Goal: Obtain resource: Download file/media

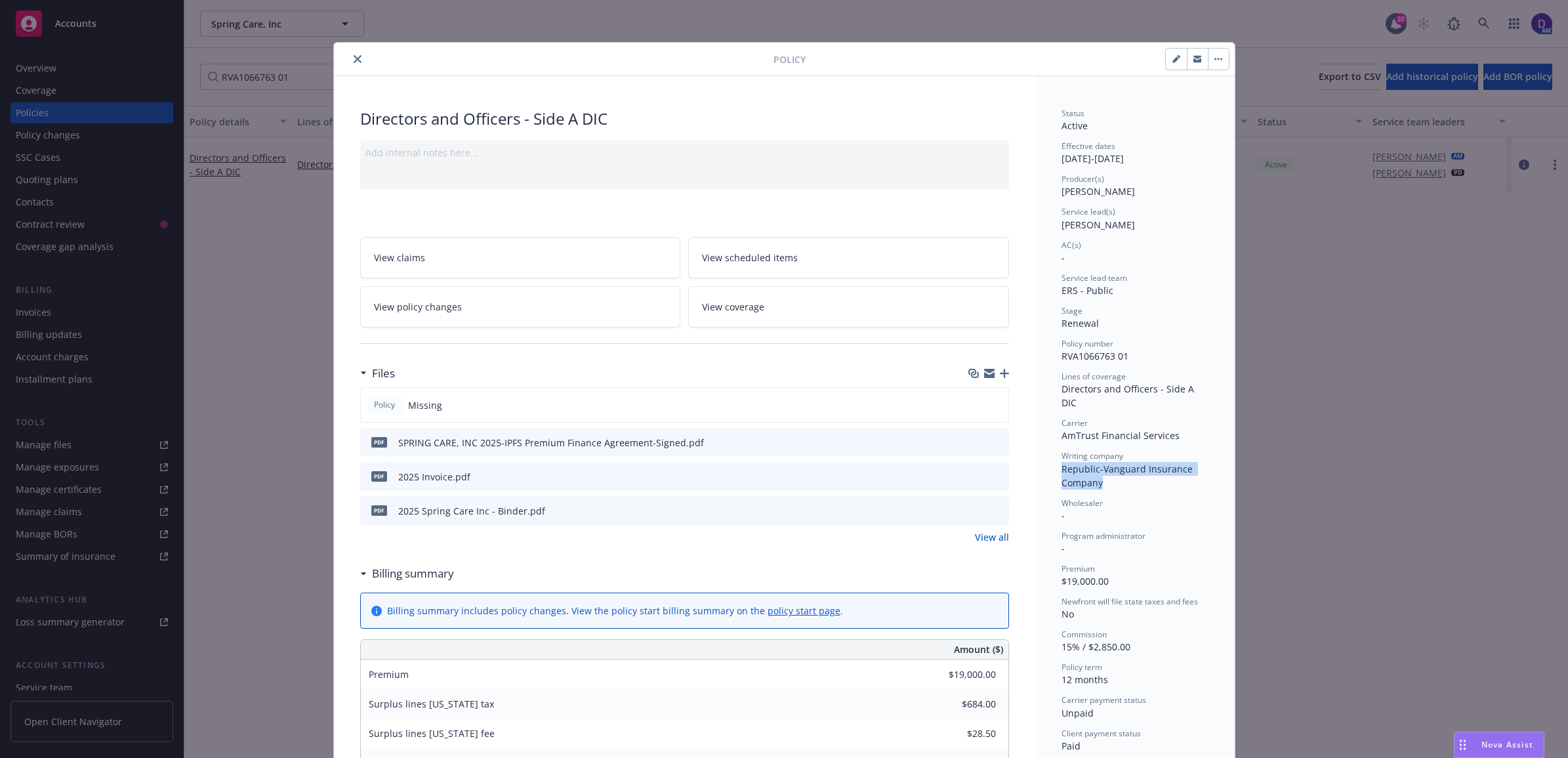
drag, startPoint x: 348, startPoint y: 54, endPoint x: 336, endPoint y: 61, distance: 13.9
click at [354, 55] on icon "close" at bounding box center [357, 59] width 8 height 8
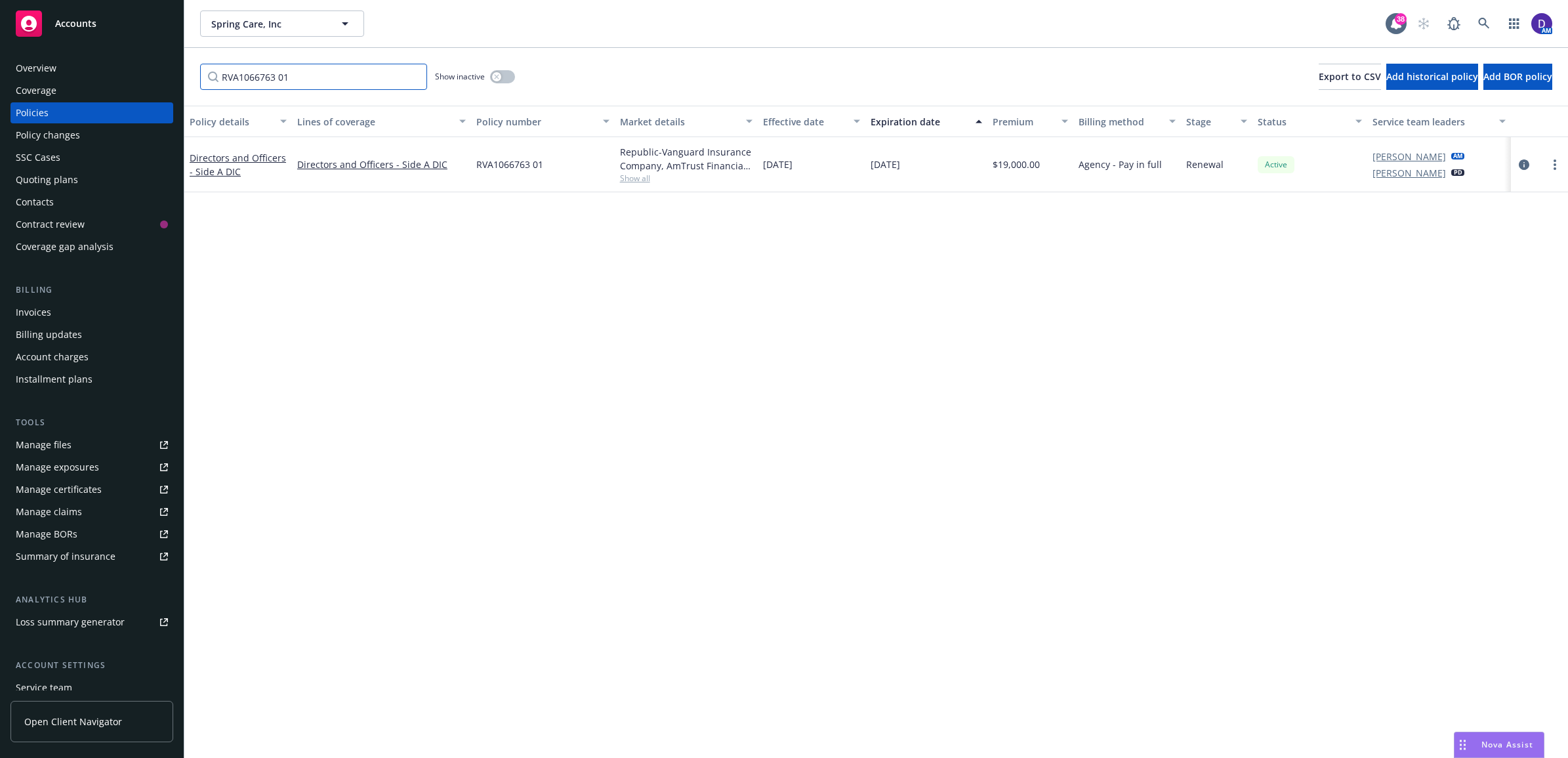
drag, startPoint x: 327, startPoint y: 87, endPoint x: 319, endPoint y: 84, distance: 8.5
click at [319, 84] on input "RVA1066763 01" at bounding box center [313, 76] width 227 height 26
drag, startPoint x: 317, startPoint y: 83, endPoint x: -3, endPoint y: 79, distance: 320.0
click at [0, 79] on html "Accounts Overview Coverage Policies Policy changes SSC Cases Quoting plans Cont…" at bounding box center [784, 379] width 1568 height 758
paste input "P-001-003928034-02"
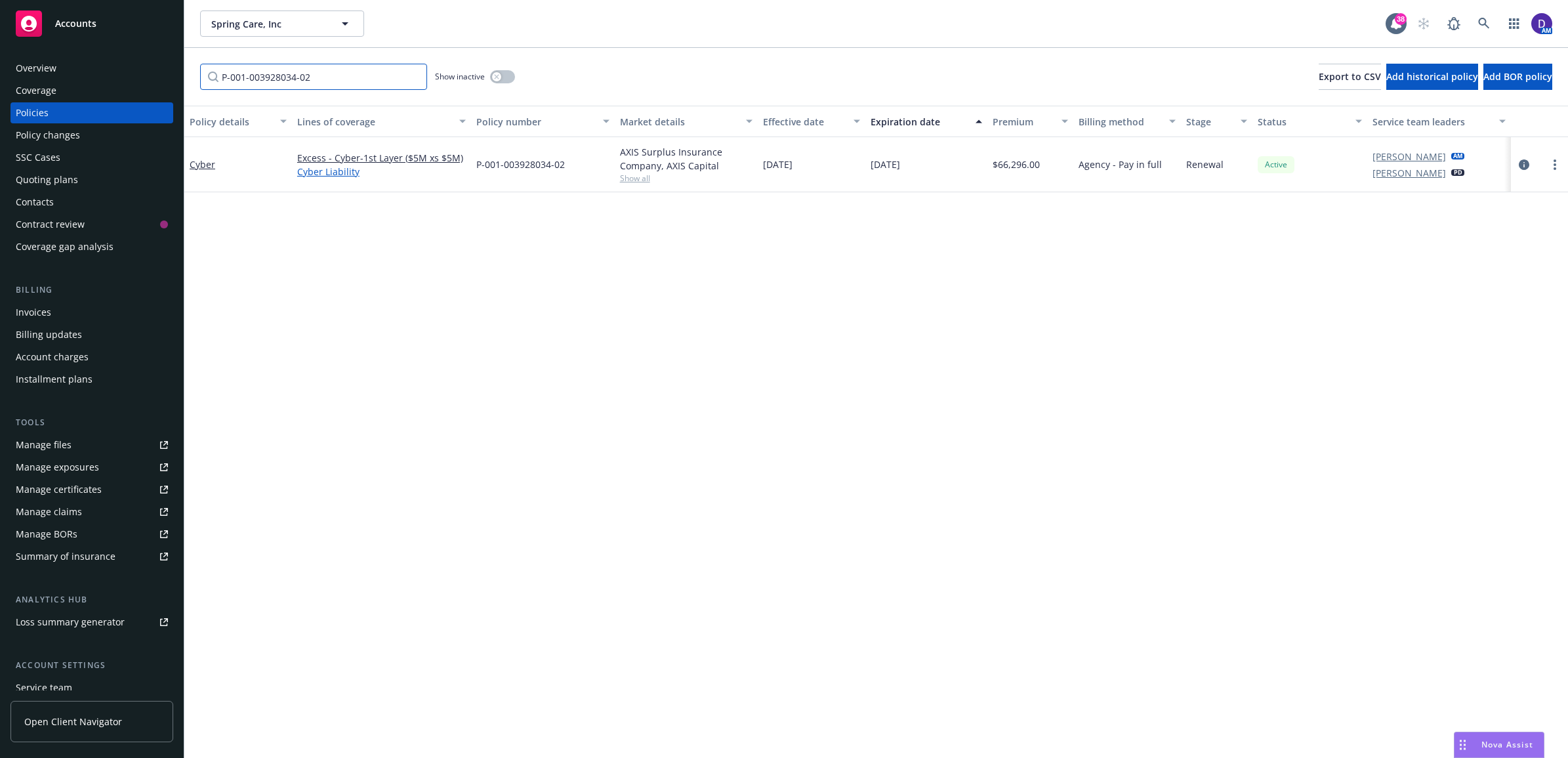
type input "P-001-003928034-02"
click at [339, 166] on link "Cyber Liability" at bounding box center [381, 172] width 169 height 13
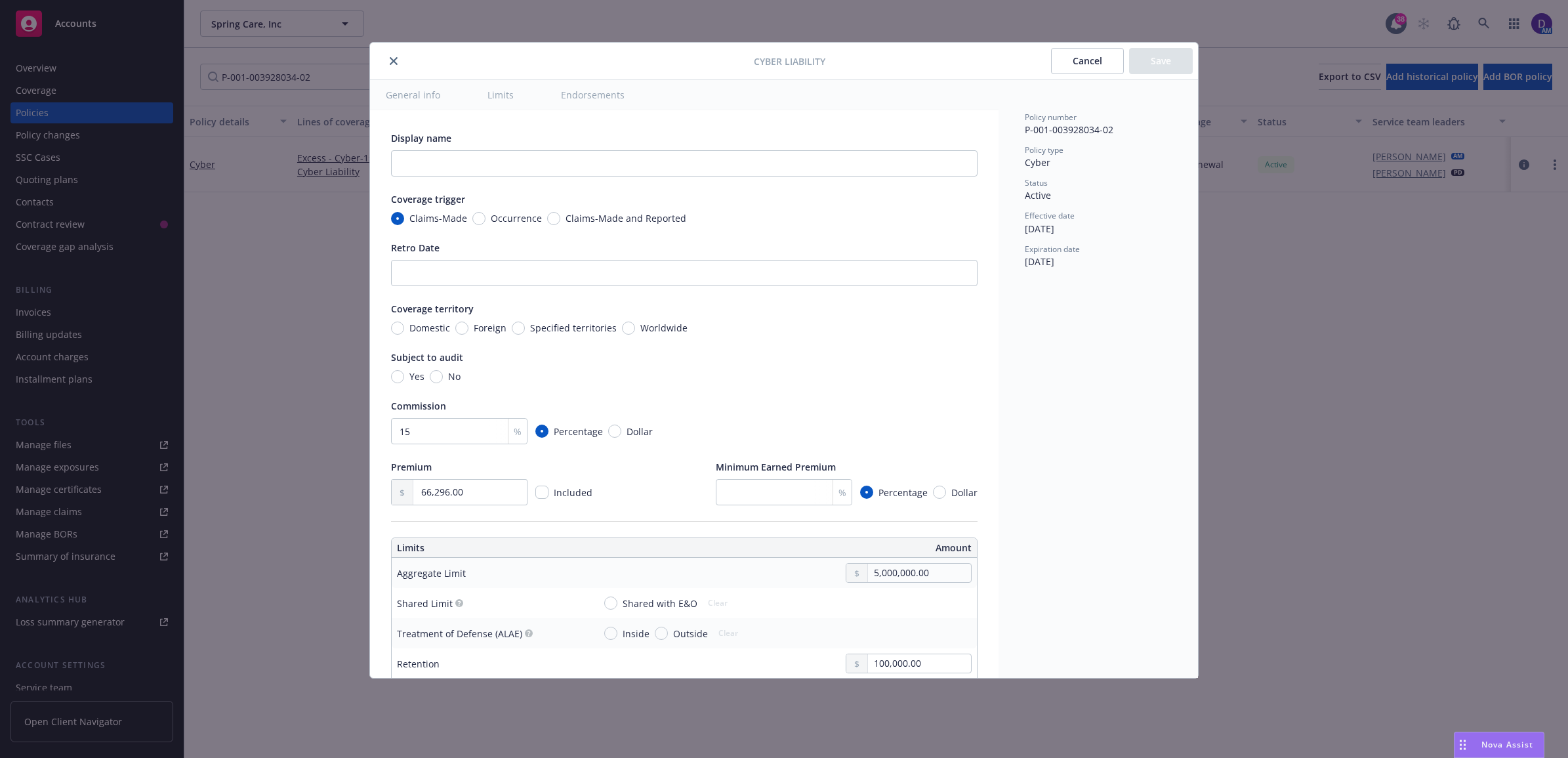
type textarea "x"
click at [395, 61] on icon "close" at bounding box center [393, 61] width 8 height 8
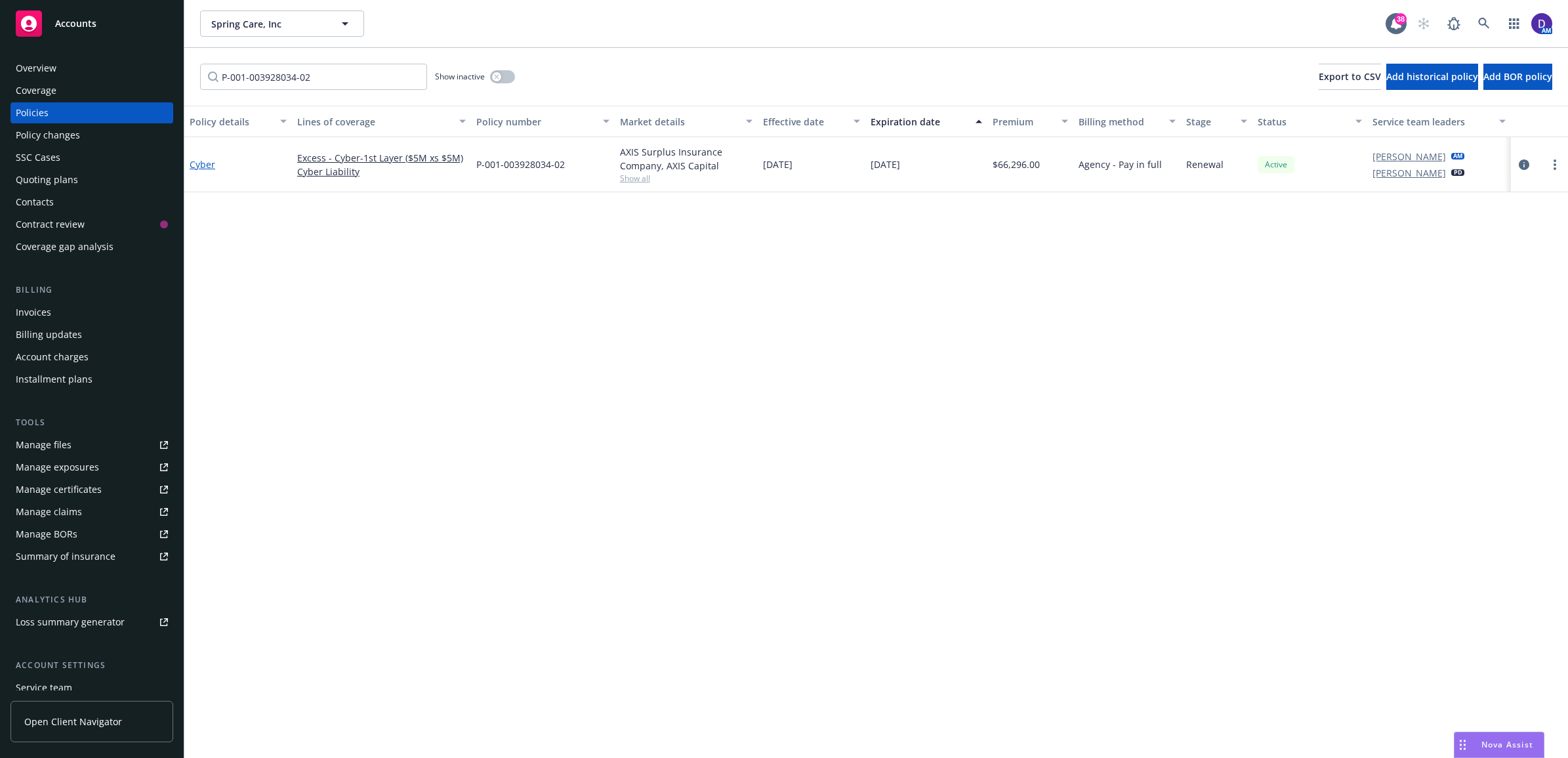
click at [207, 163] on link "Cyber" at bounding box center [202, 164] width 25 height 13
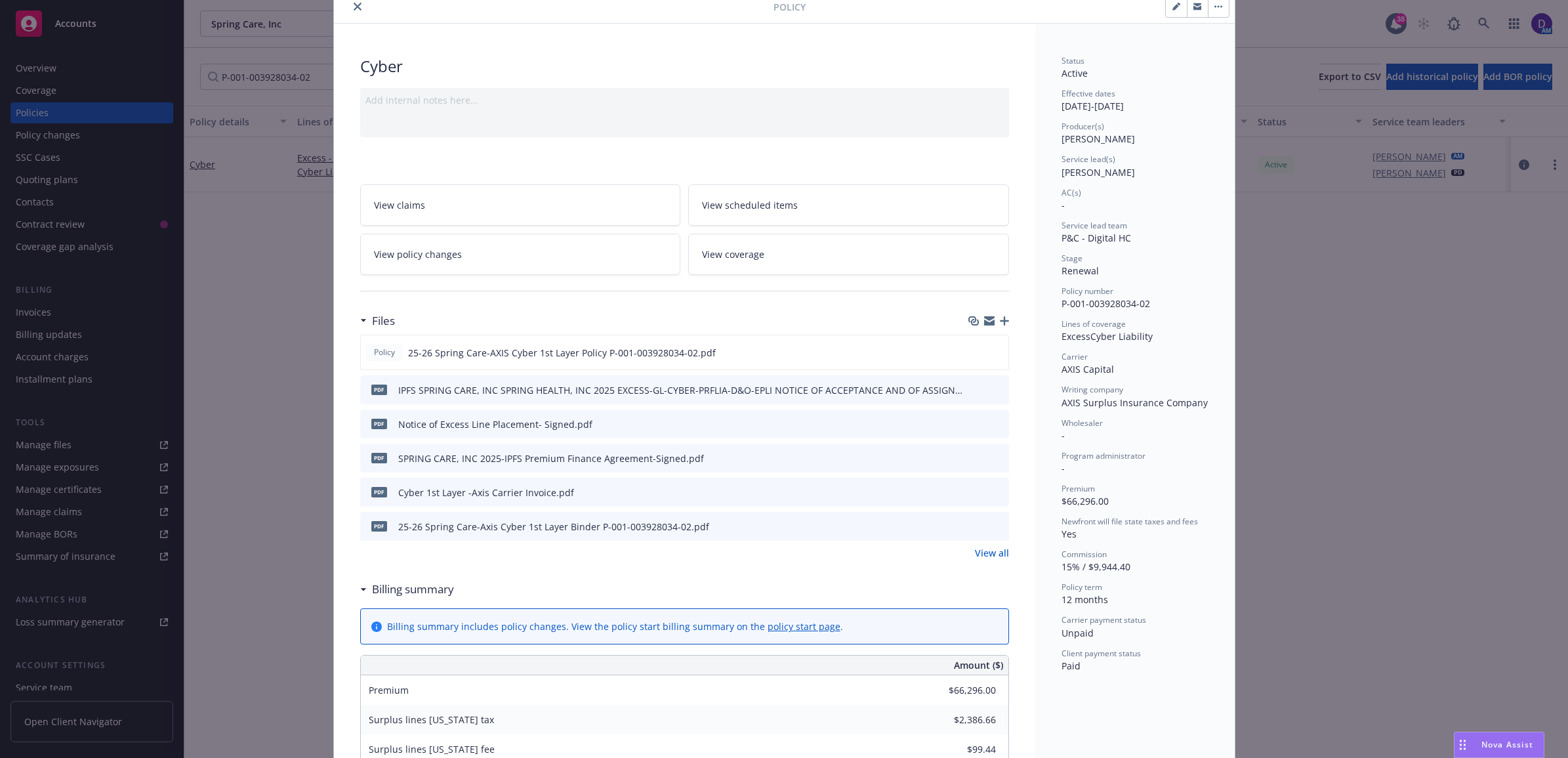
scroll to position [82, 0]
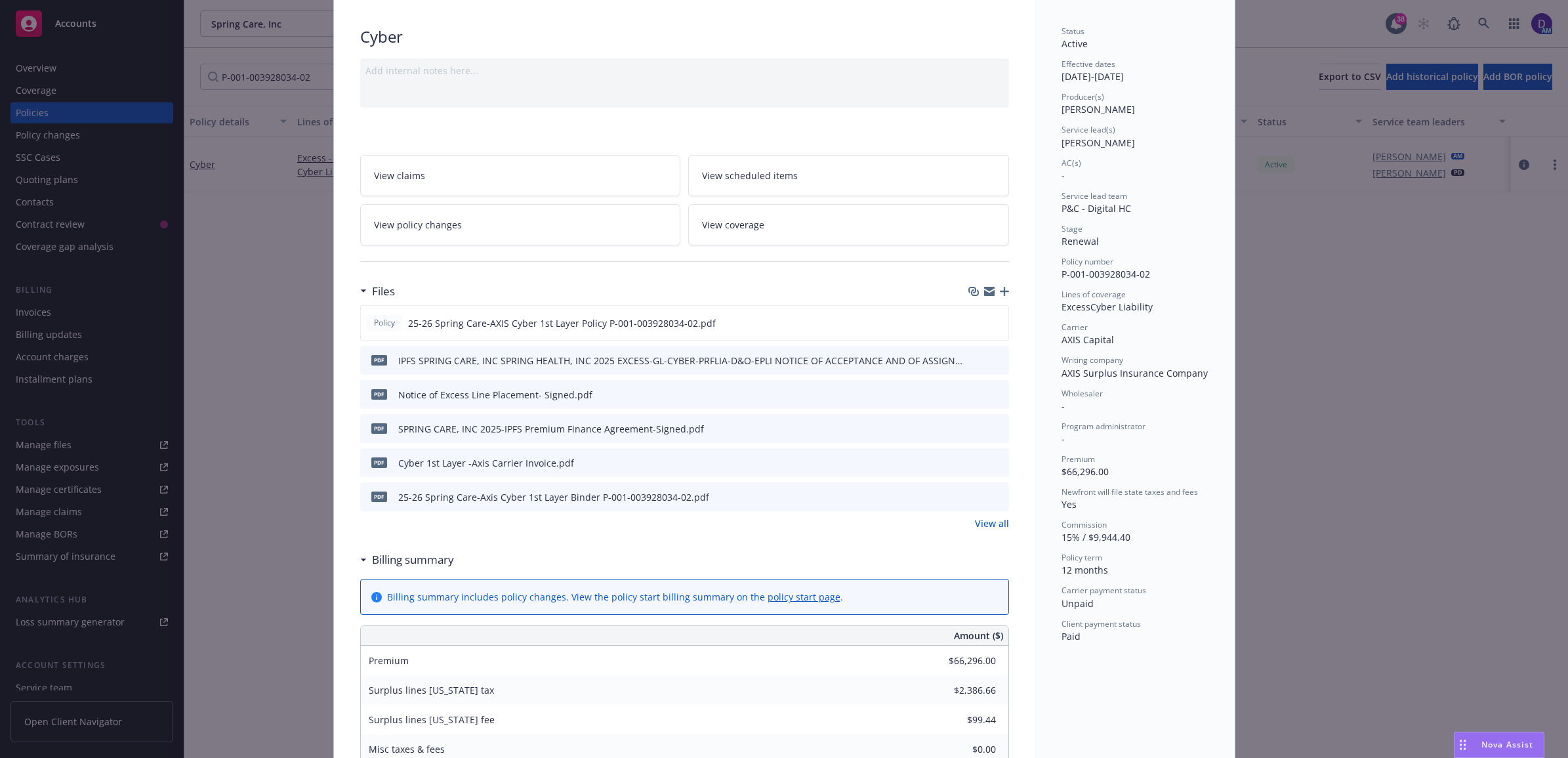
click at [1191, 378] on span "AXIS Surplus Insurance Company" at bounding box center [1135, 373] width 146 height 13
drag, startPoint x: 1197, startPoint y: 378, endPoint x: 1053, endPoint y: 374, distance: 144.1
drag, startPoint x: 1053, startPoint y: 374, endPoint x: 1064, endPoint y: 374, distance: 11.0
copy span "AXIS Surplus Insurance Company"
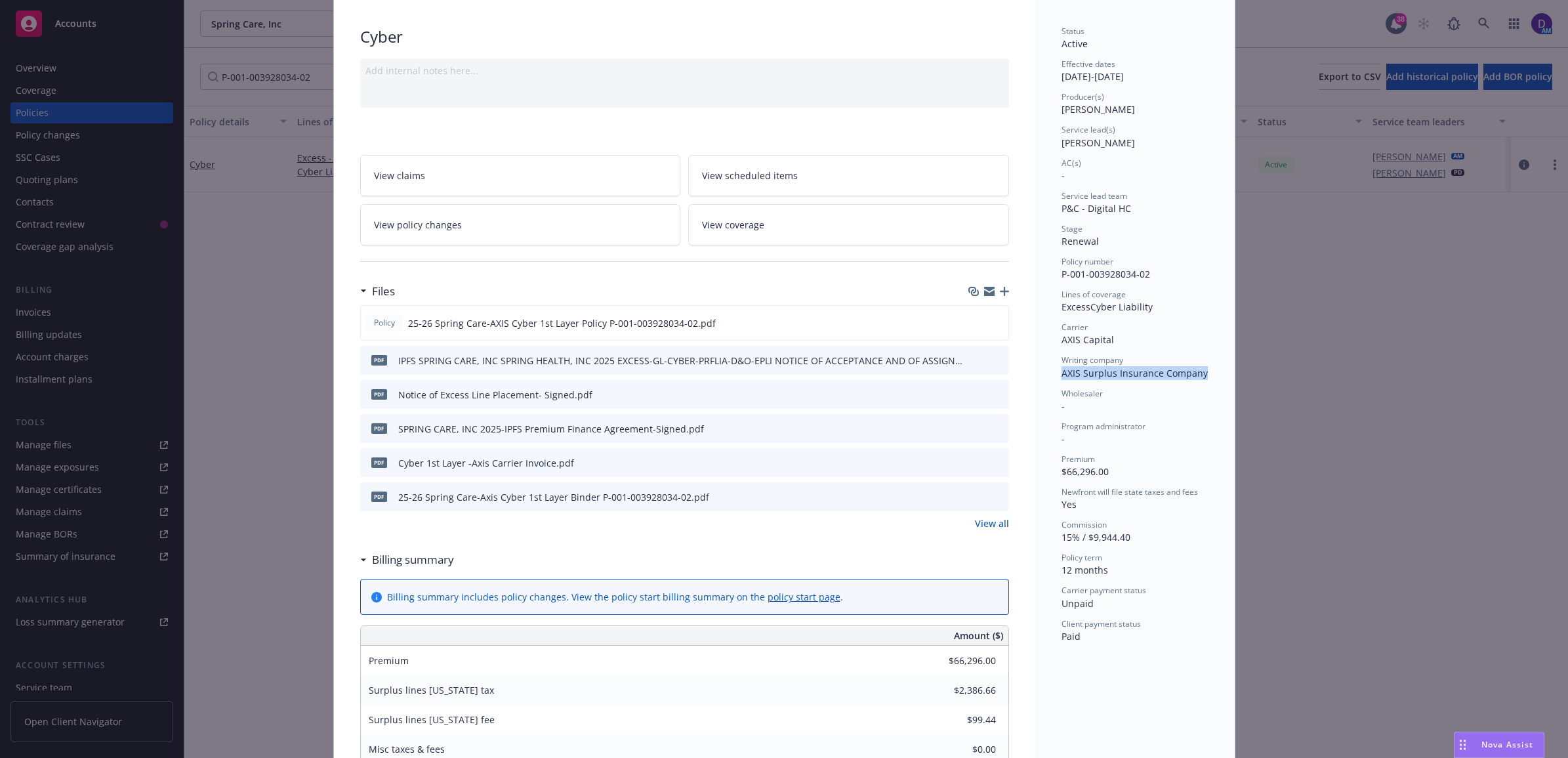
copy span "AXIS Surplus Insurance Company"
click at [982, 320] on div at bounding box center [987, 323] width 33 height 13
click at [990, 322] on icon "preview file" at bounding box center [996, 322] width 12 height 9
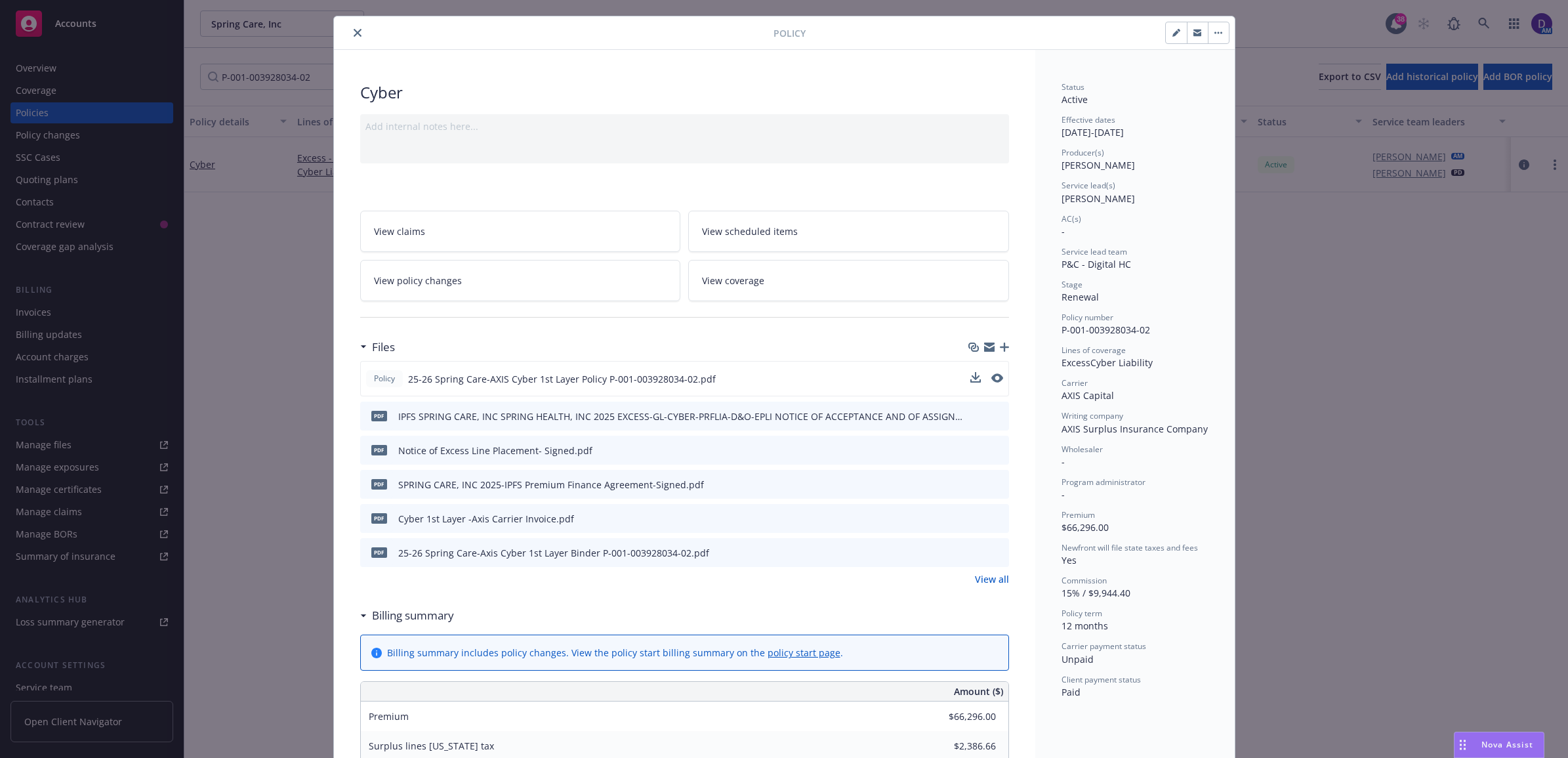
scroll to position [0, 0]
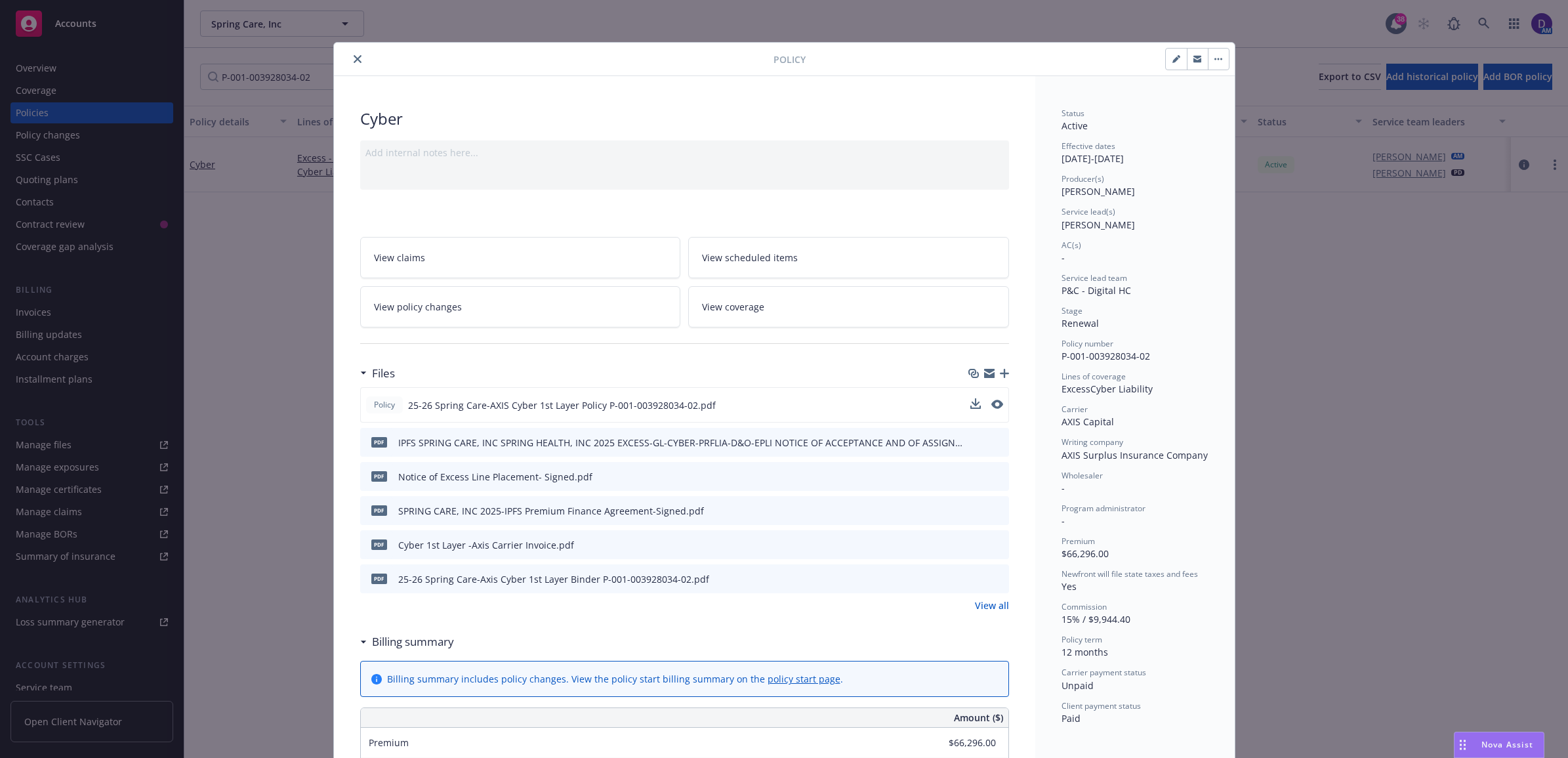
drag, startPoint x: 351, startPoint y: 59, endPoint x: 319, endPoint y: 74, distance: 35.3
click at [354, 59] on icon "close" at bounding box center [357, 59] width 8 height 8
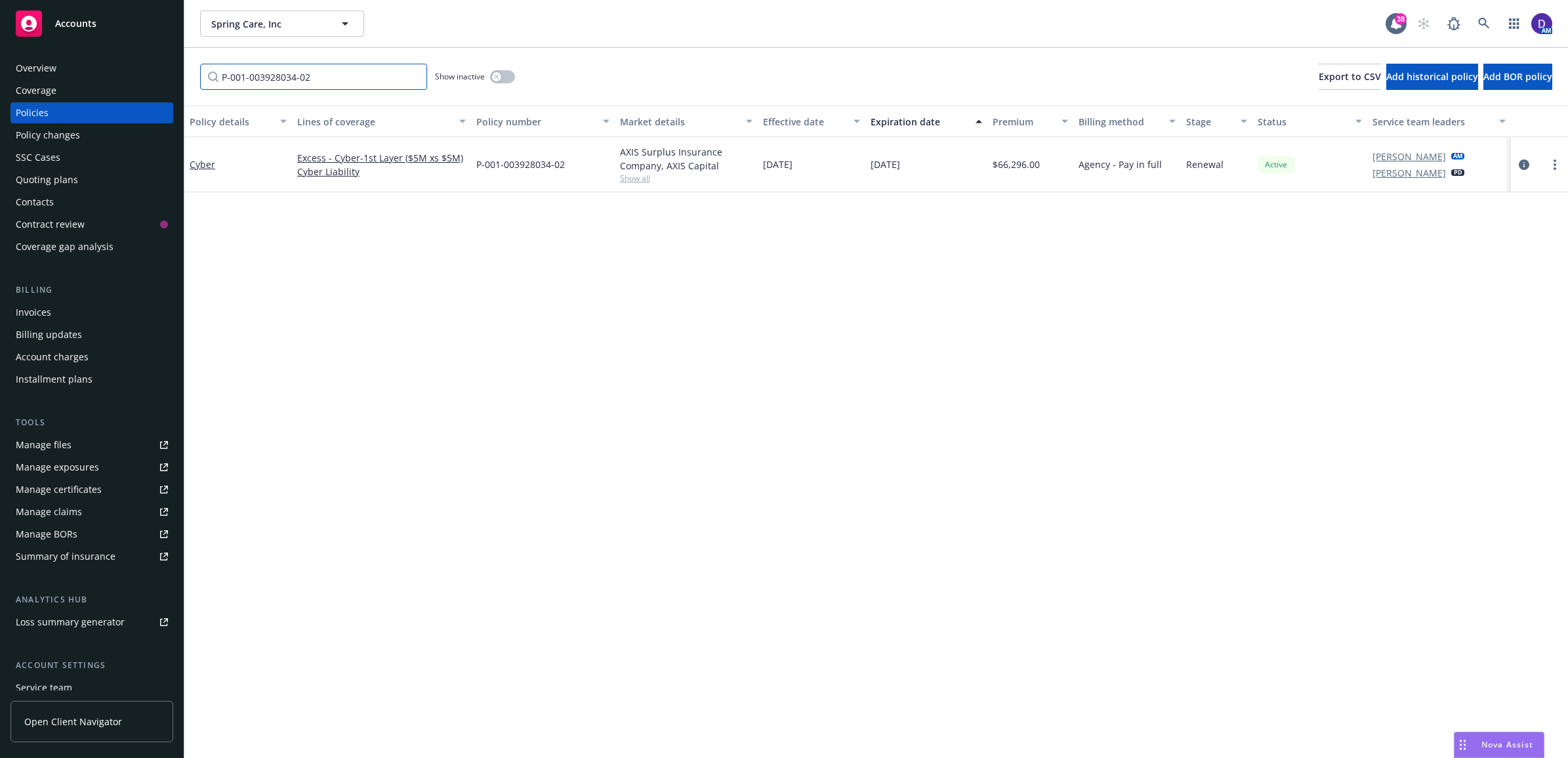
drag, startPoint x: 350, startPoint y: 75, endPoint x: 41, endPoint y: 84, distance: 309.1
click at [41, 84] on div "Accounts Overview Coverage Policies Policy changes SSC Cases Quoting plans Cont…" at bounding box center [784, 379] width 1568 height 758
paste input "[PHONE_NUMBER]"
click at [207, 166] on link "Cyber - Primary" at bounding box center [221, 166] width 63 height 13
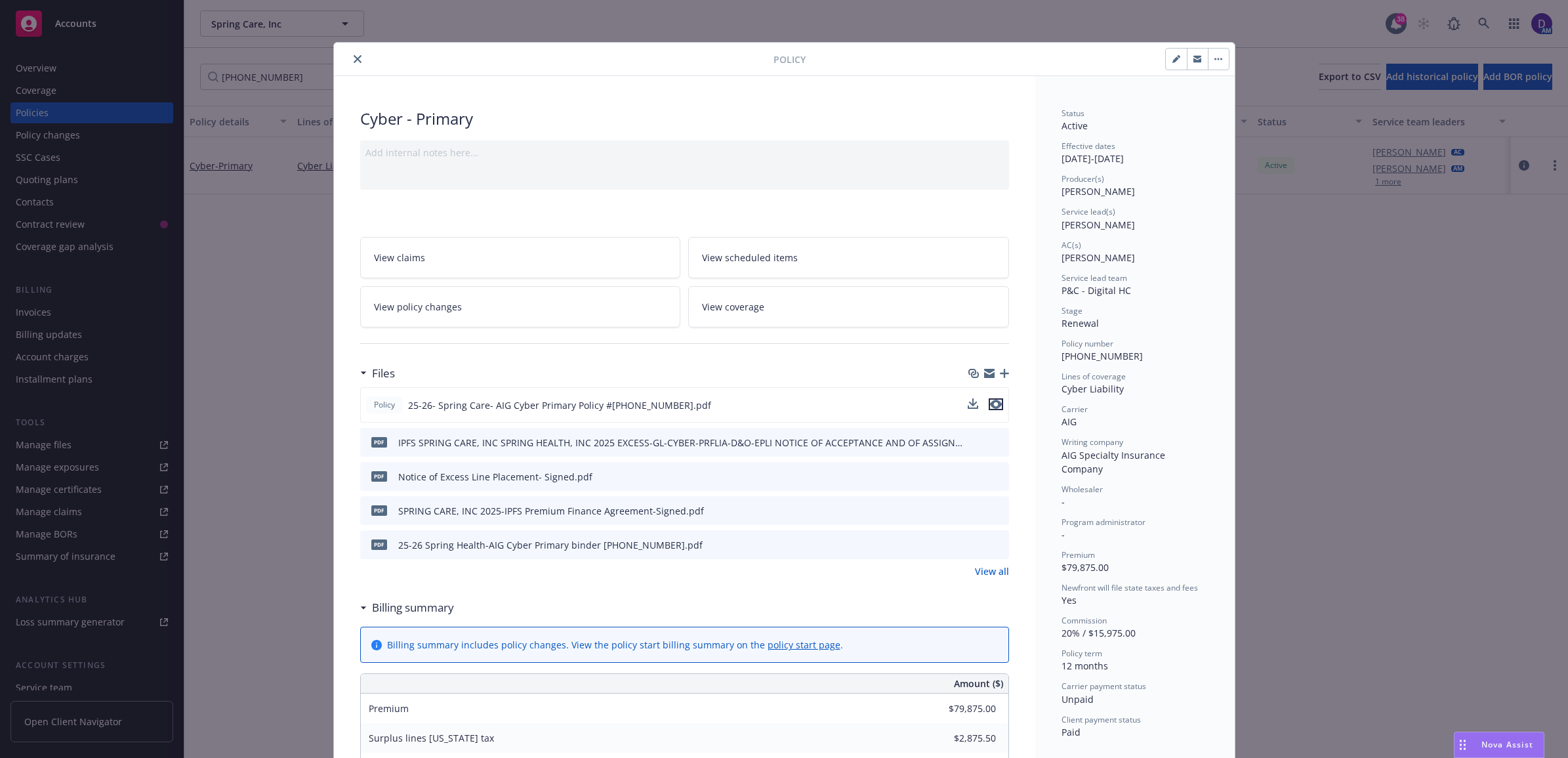
click at [990, 402] on icon "preview file" at bounding box center [996, 404] width 12 height 9
click at [354, 57] on icon "close" at bounding box center [357, 59] width 8 height 8
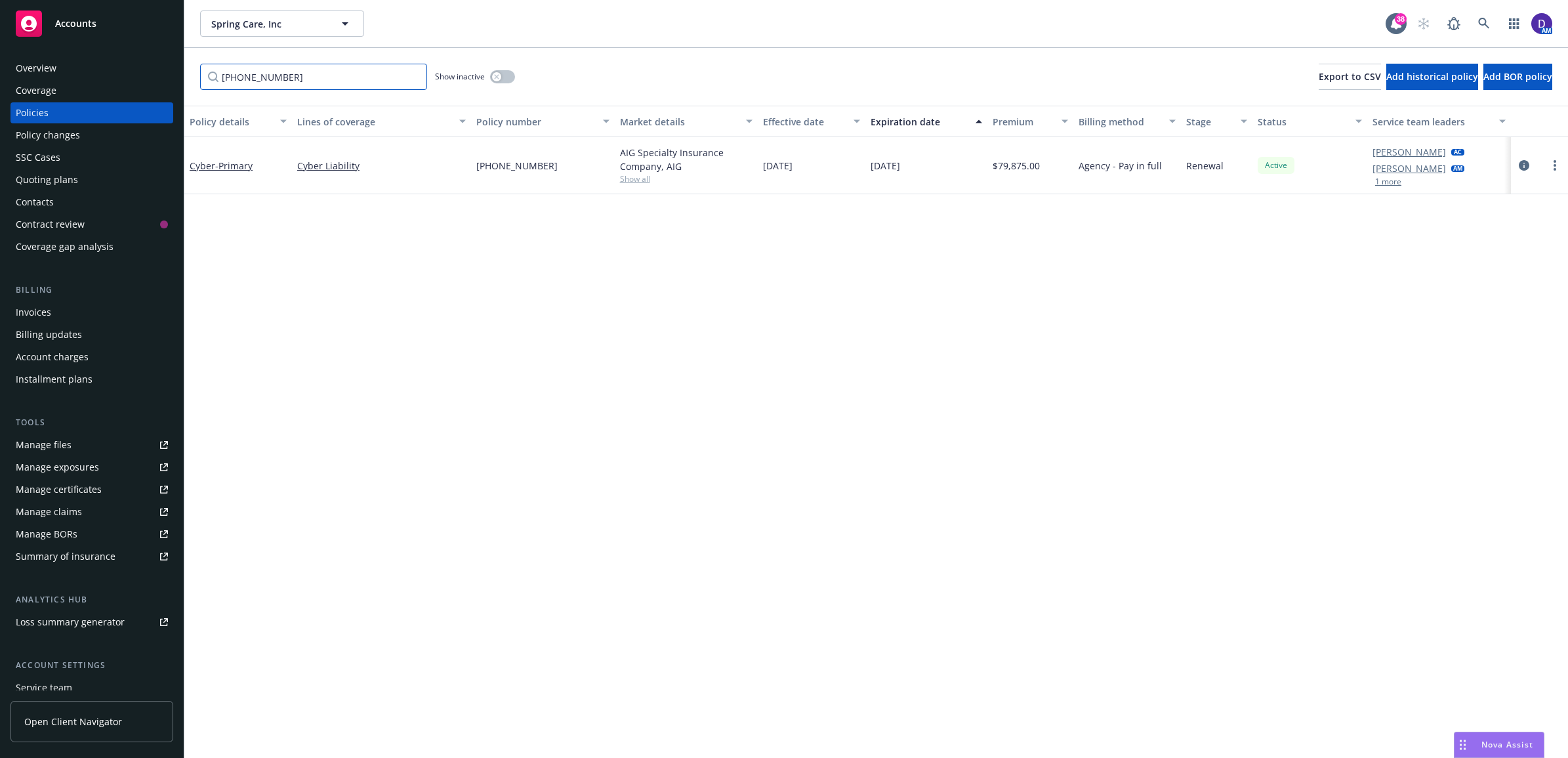
drag, startPoint x: 304, startPoint y: 74, endPoint x: 0, endPoint y: 69, distance: 304.0
click at [0, 69] on html "Accounts Overview Coverage Policies Policy changes SSC Cases Quoting plans Cont…" at bounding box center [784, 379] width 1568 height 758
paste input "313-9029"
click at [241, 154] on div "Management Liability" at bounding box center [238, 166] width 107 height 57
click at [242, 165] on link "Management Liability" at bounding box center [237, 166] width 95 height 13
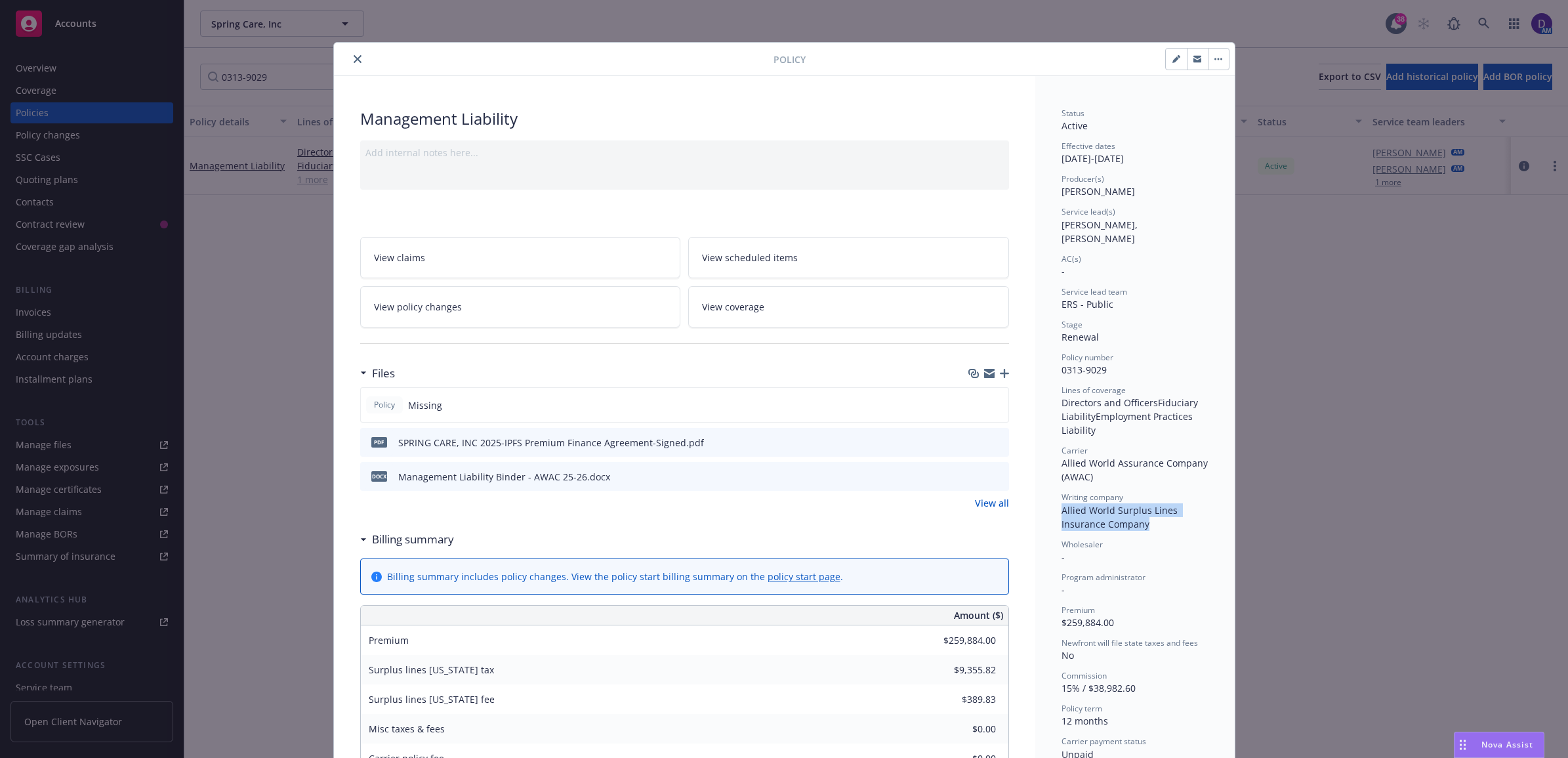
drag, startPoint x: 1145, startPoint y: 515, endPoint x: 1053, endPoint y: 495, distance: 94.1
copy span "Allied World Surplus Lines Insurance Company"
drag, startPoint x: 345, startPoint y: 57, endPoint x: 332, endPoint y: 69, distance: 17.7
click at [350, 57] on button "close" at bounding box center [357, 59] width 16 height 16
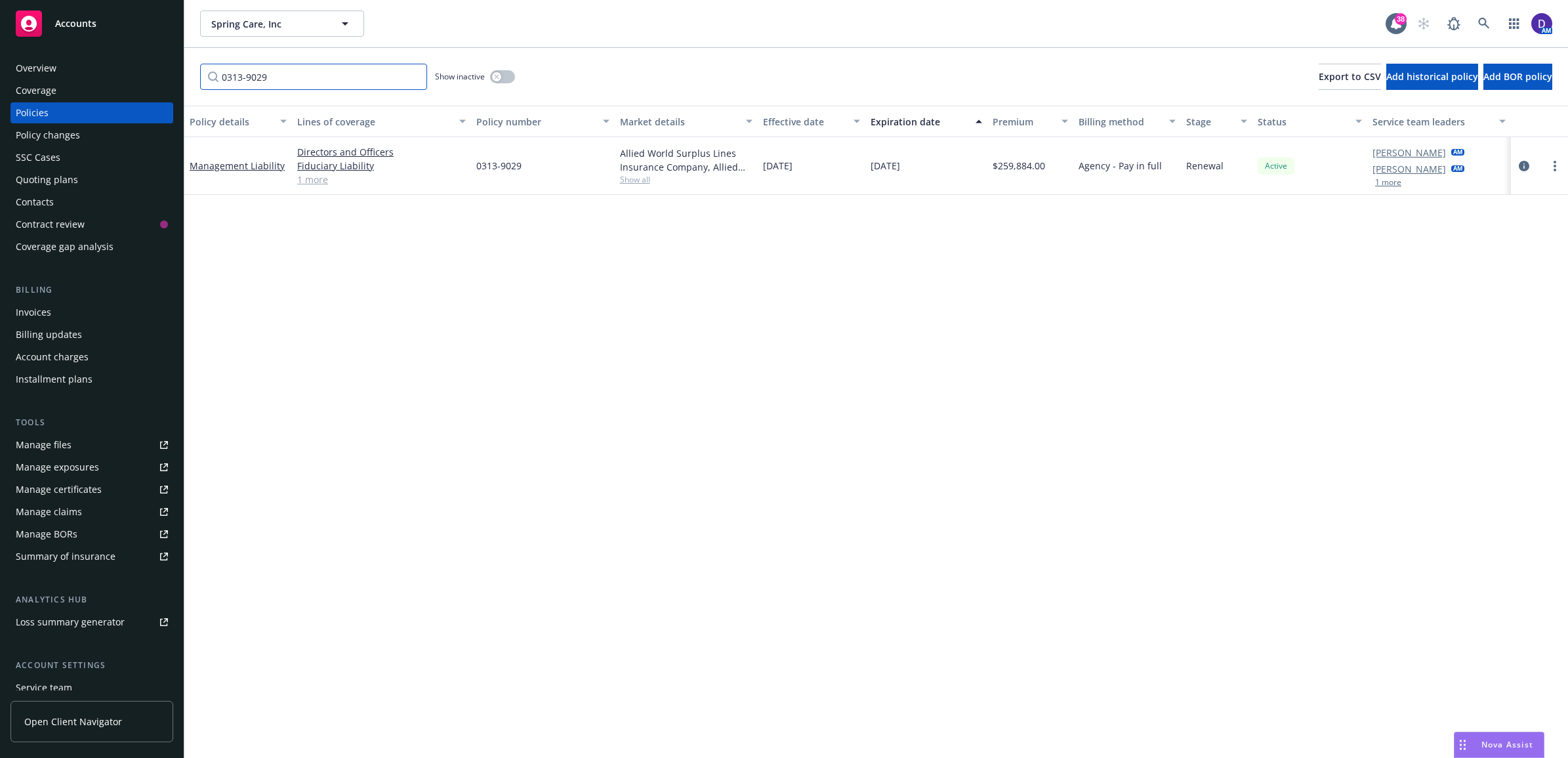
drag, startPoint x: 315, startPoint y: 79, endPoint x: 70, endPoint y: 61, distance: 245.7
click at [76, 63] on div "Accounts Overview Coverage Policies Policy changes SSC Cases Quoting plans Cont…" at bounding box center [784, 379] width 1568 height 758
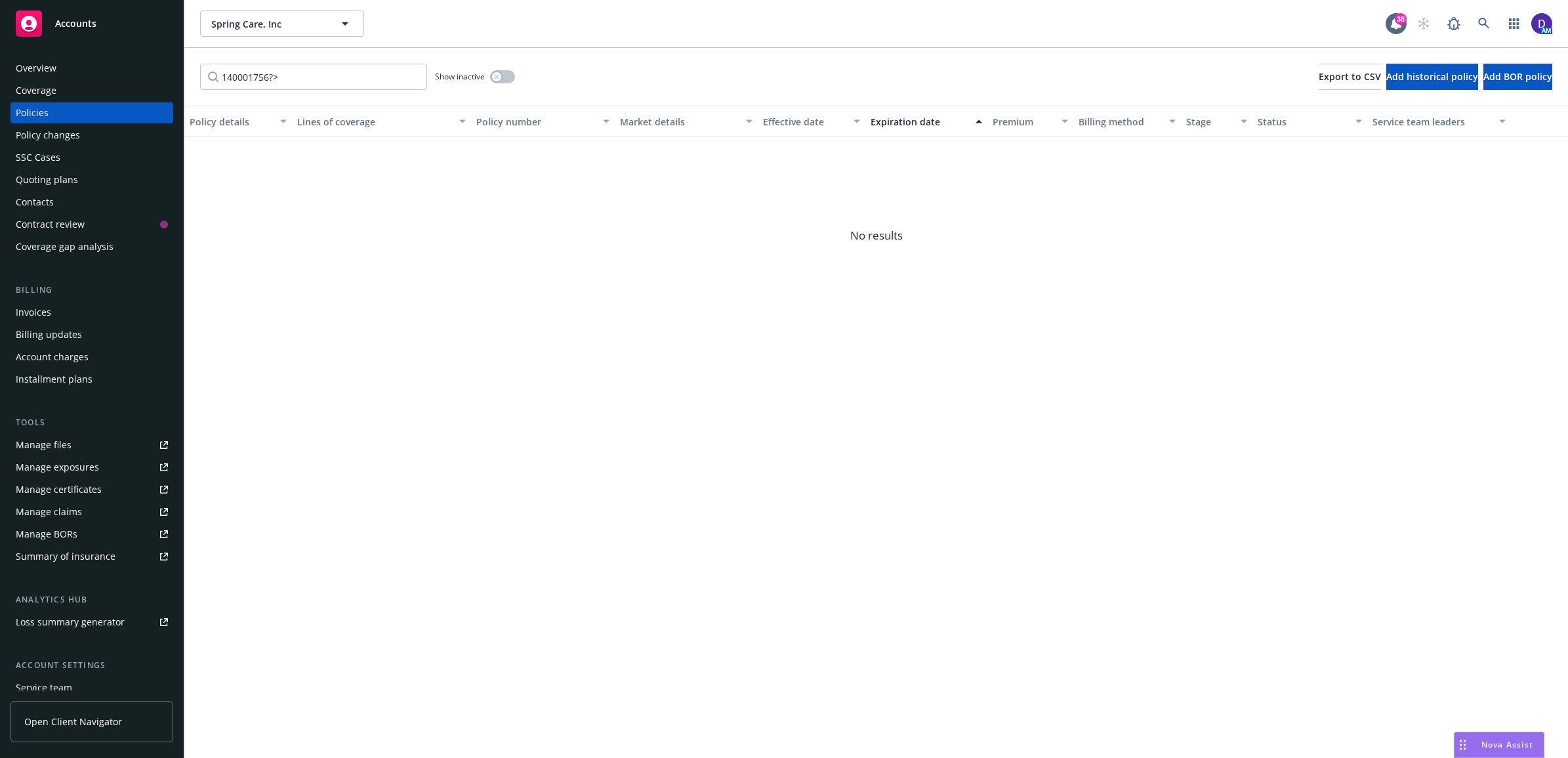
drag, startPoint x: 63, startPoint y: 59, endPoint x: 246, endPoint y: 128, distance: 195.6
click at [209, 171] on span "No results" at bounding box center [876, 236] width 1384 height 197
click at [354, 79] on input "140001756?>" at bounding box center [313, 76] width 227 height 26
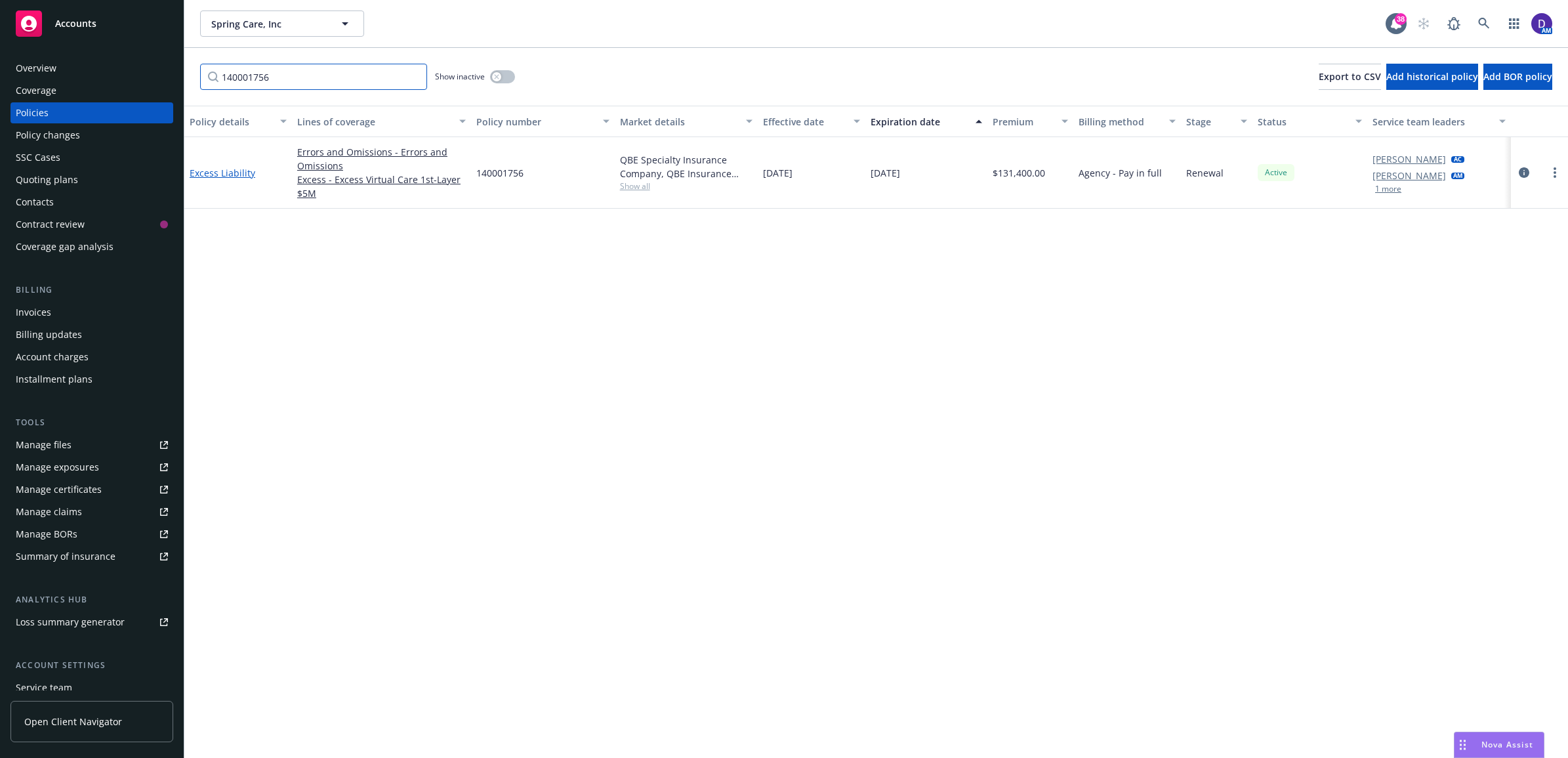
type input "140001756"
click at [228, 169] on link "Excess Liability" at bounding box center [222, 172] width 66 height 13
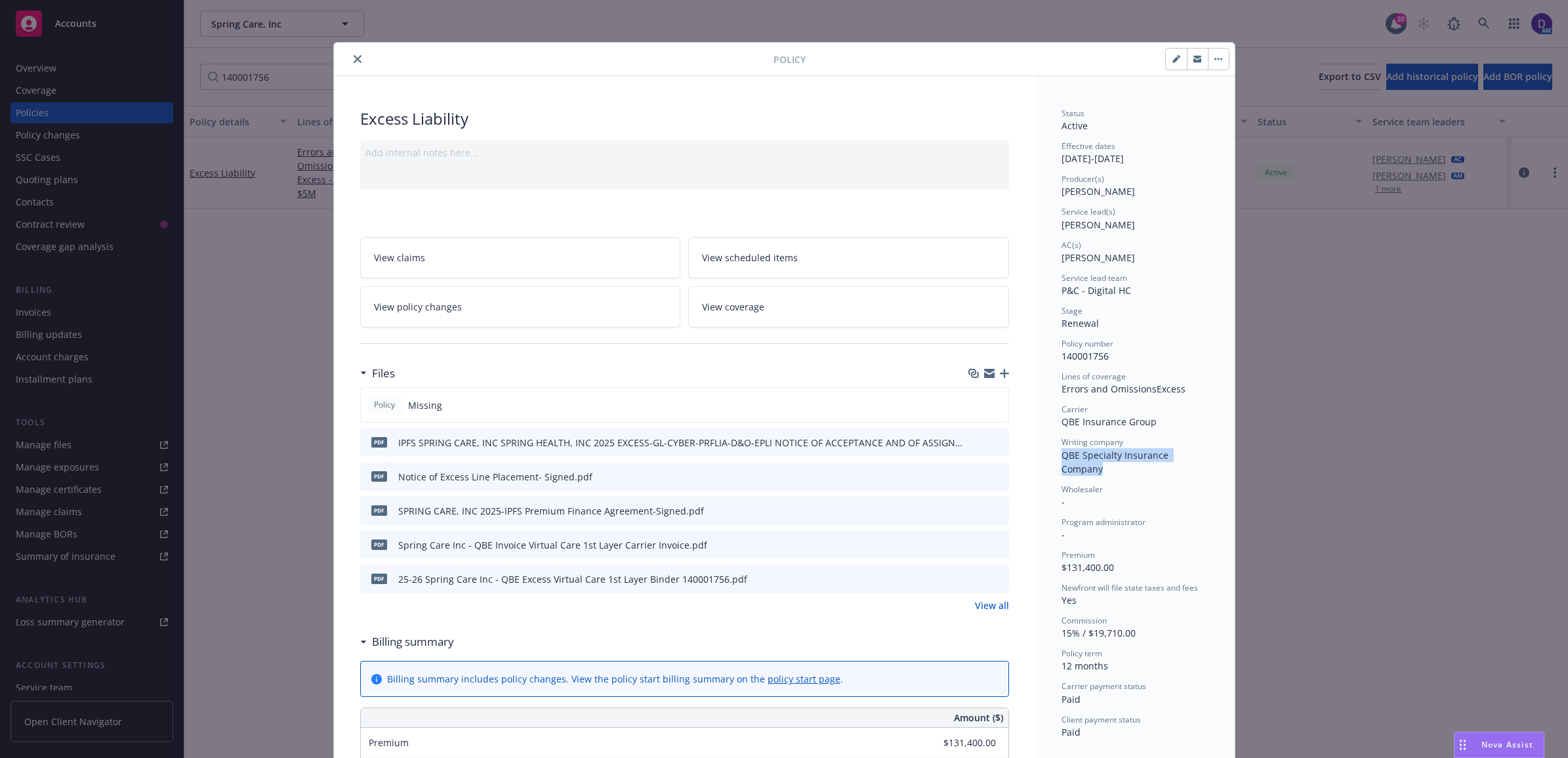
drag, startPoint x: 1178, startPoint y: 463, endPoint x: 1051, endPoint y: 461, distance: 127.0
copy span "QBE Specialty Insurance Company"
click at [991, 577] on icon "preview file" at bounding box center [997, 578] width 12 height 9
click at [354, 59] on icon "close" at bounding box center [357, 59] width 8 height 8
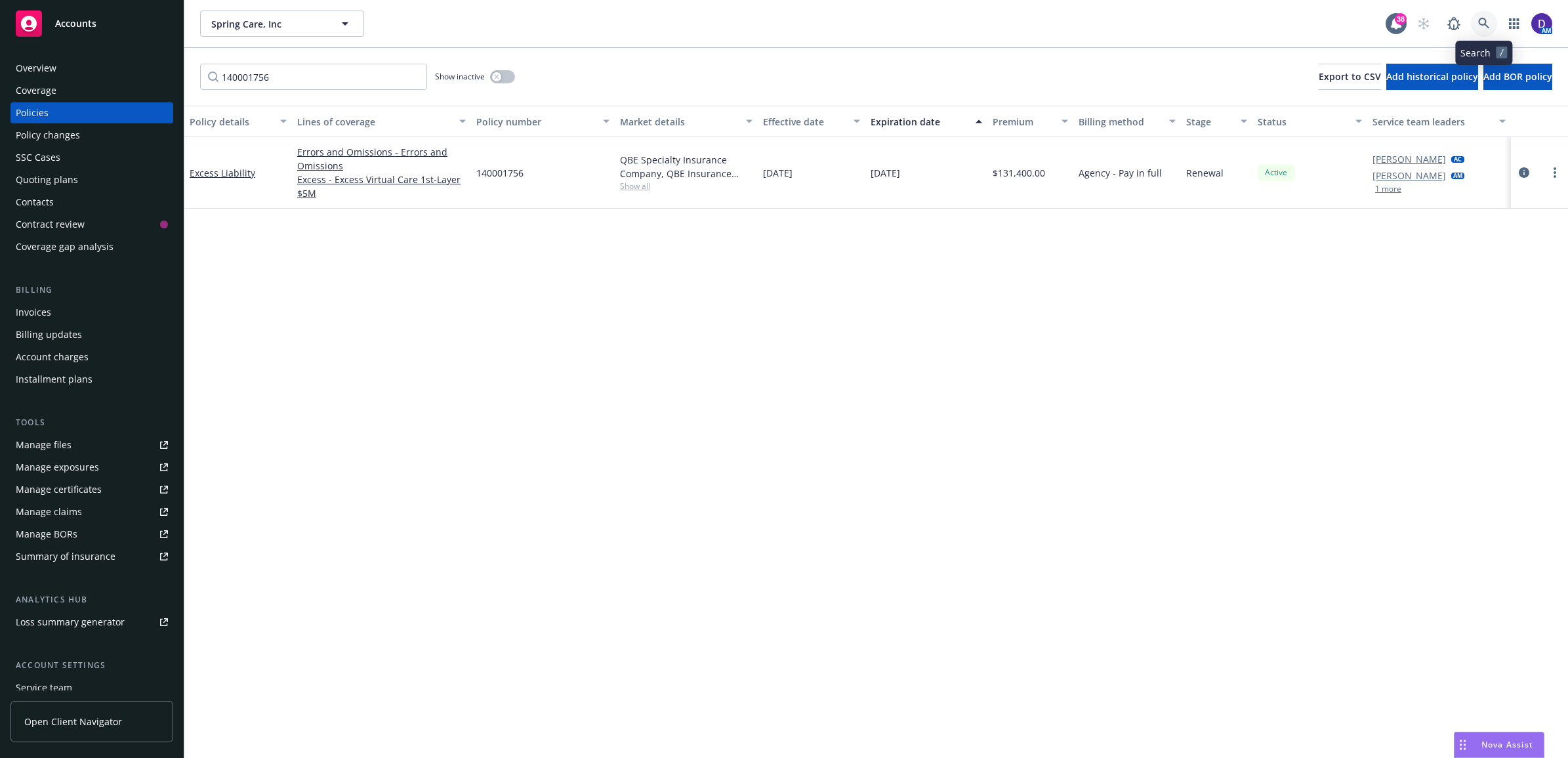
click at [1480, 13] on link at bounding box center [1484, 23] width 26 height 26
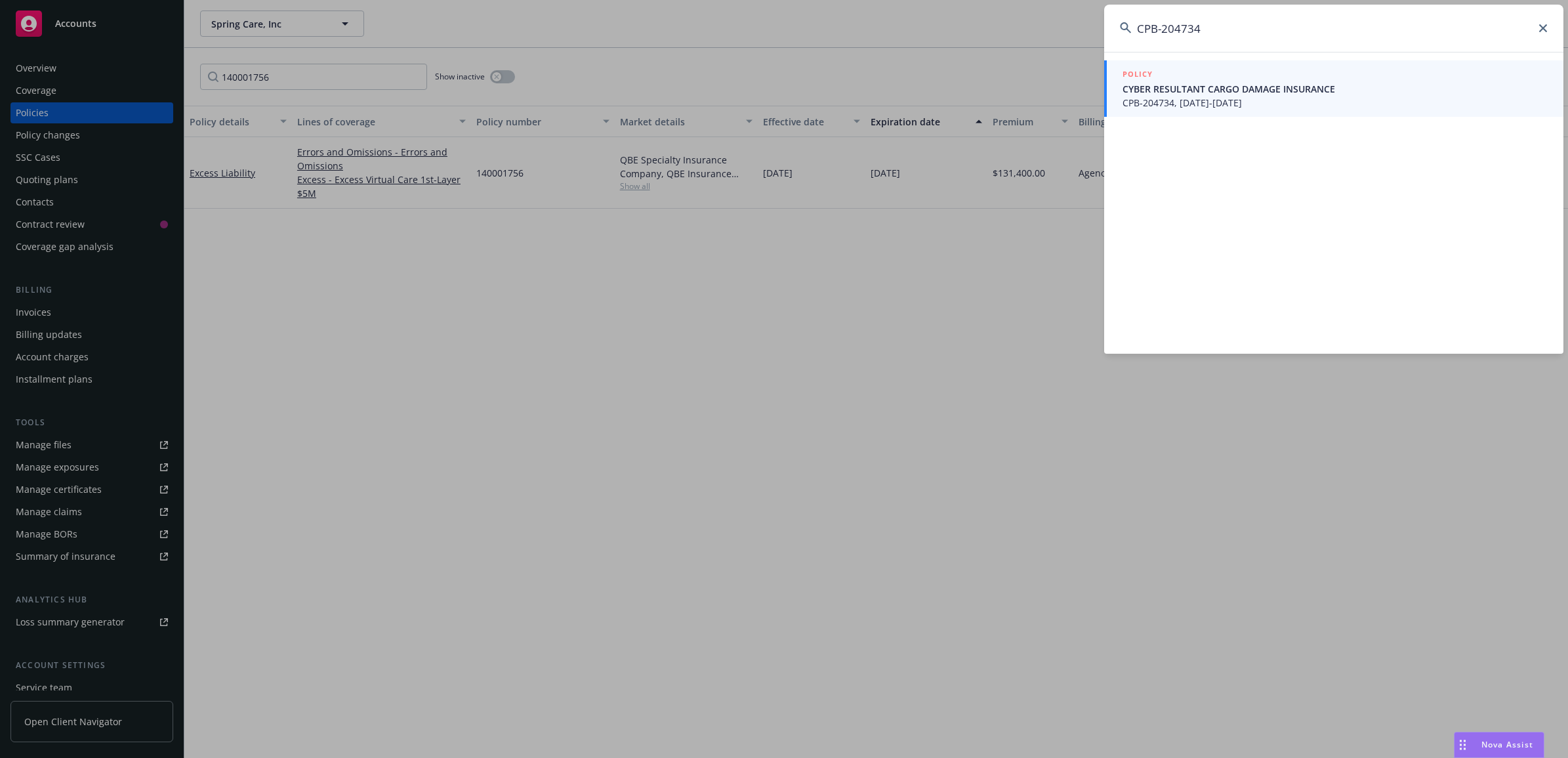
type input "CPB-204734"
click at [1237, 95] on span "CPB-204734, [DATE]-[DATE]" at bounding box center [1335, 102] width 425 height 13
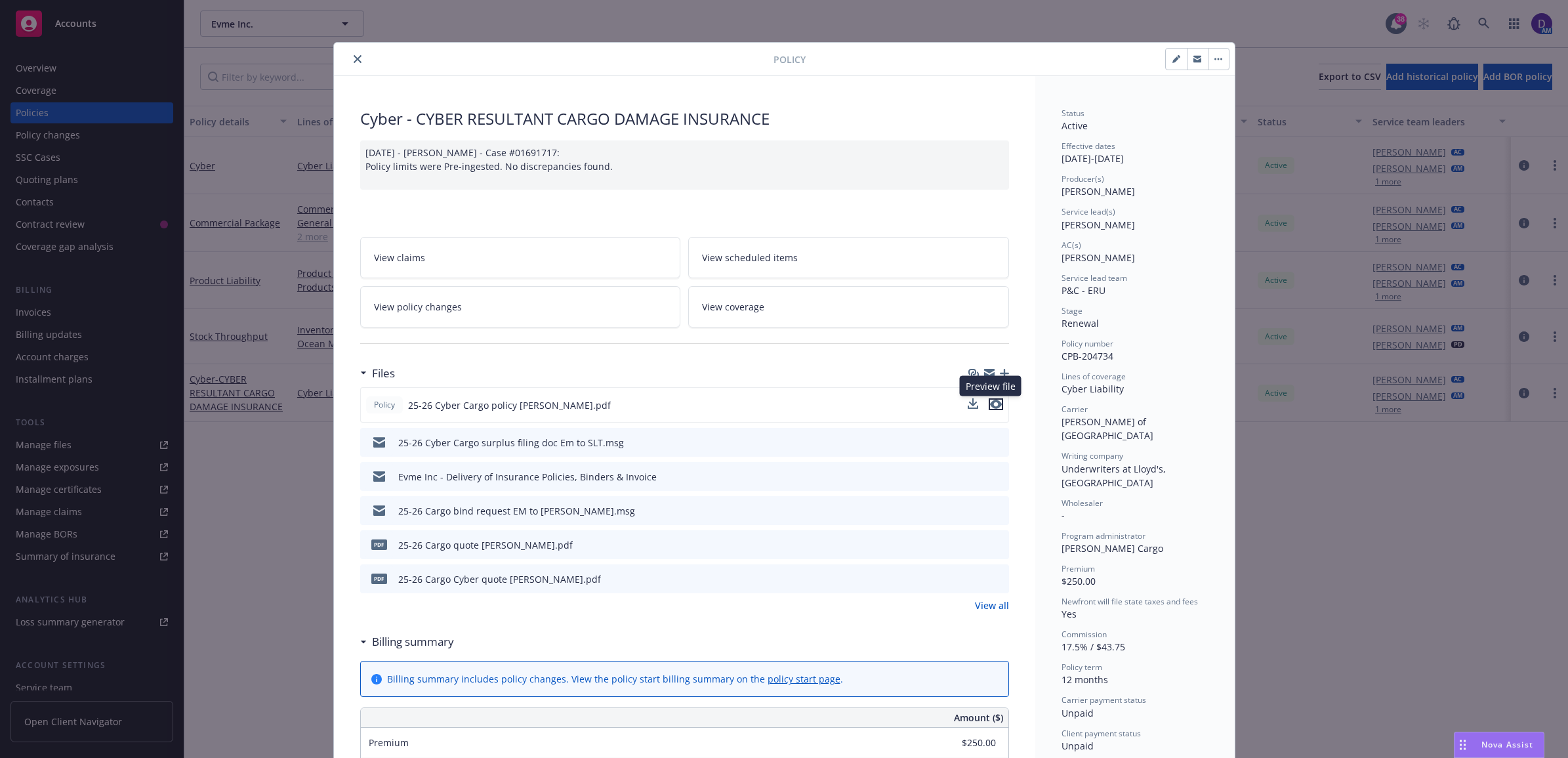
click at [990, 401] on icon "preview file" at bounding box center [996, 404] width 12 height 9
click at [354, 59] on icon "close" at bounding box center [357, 59] width 8 height 8
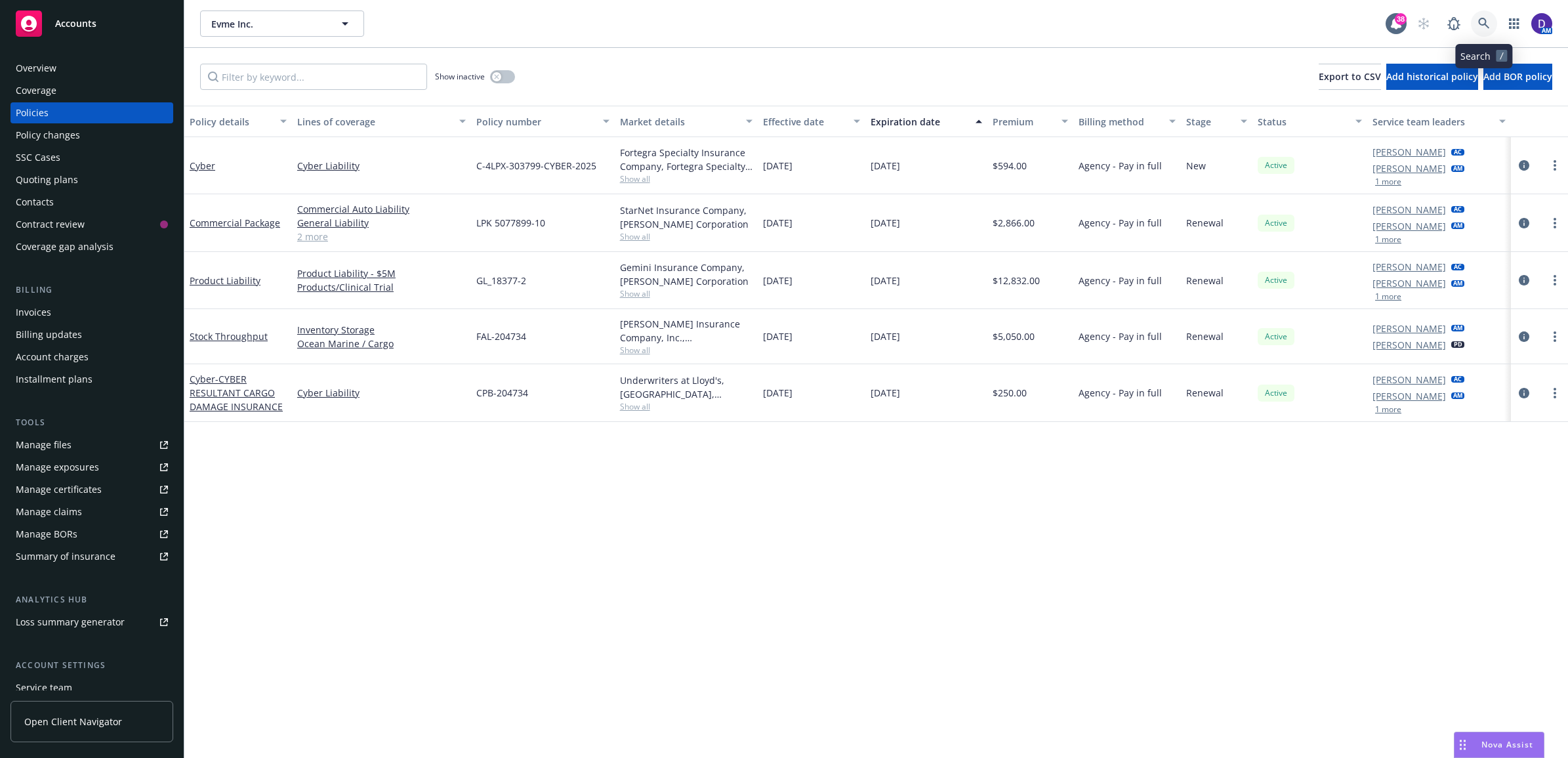
click at [1483, 23] on icon at bounding box center [1484, 24] width 12 height 12
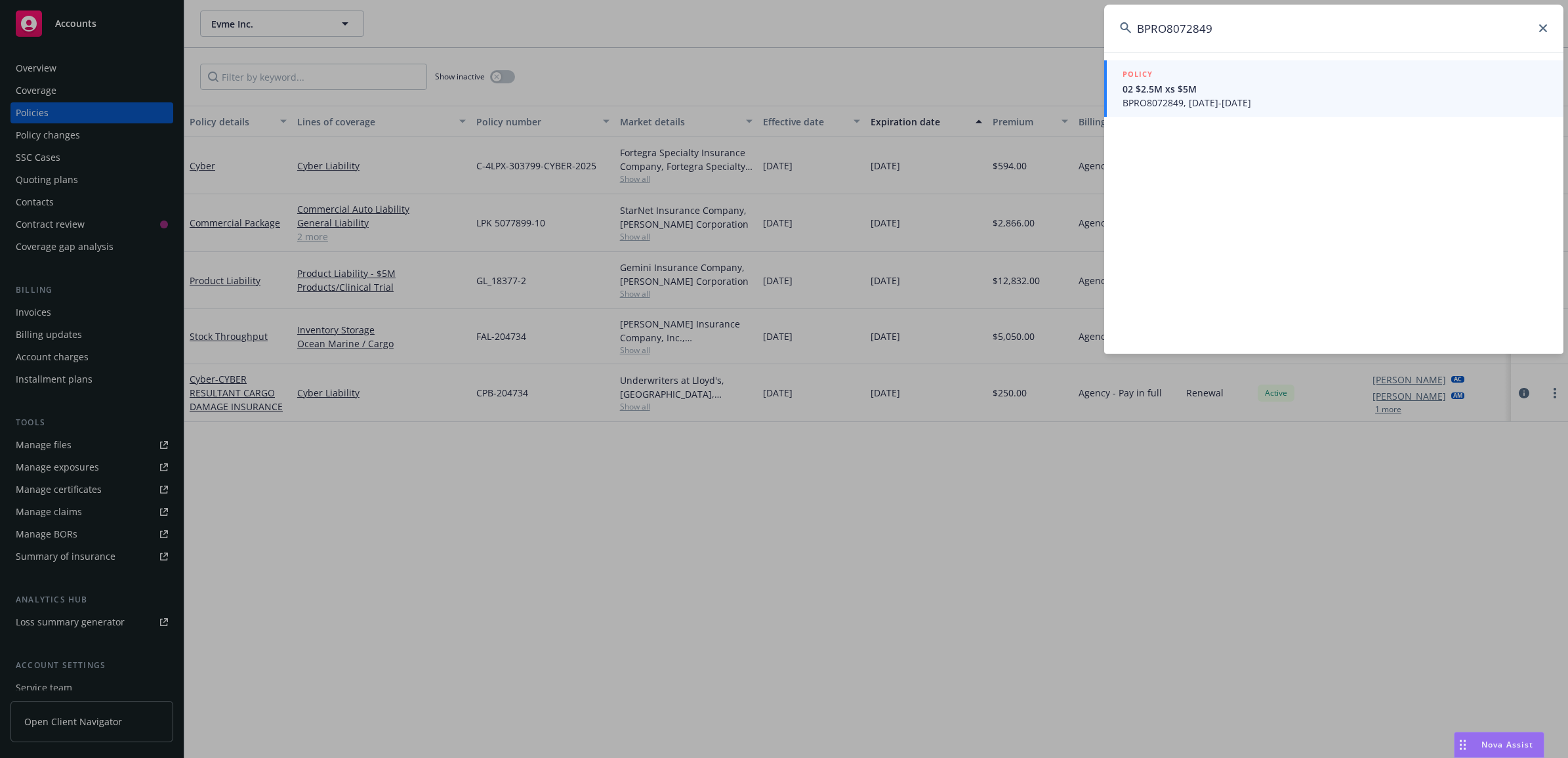
type input "BPRO8072849"
click at [1181, 79] on div "POLICY" at bounding box center [1335, 75] width 425 height 14
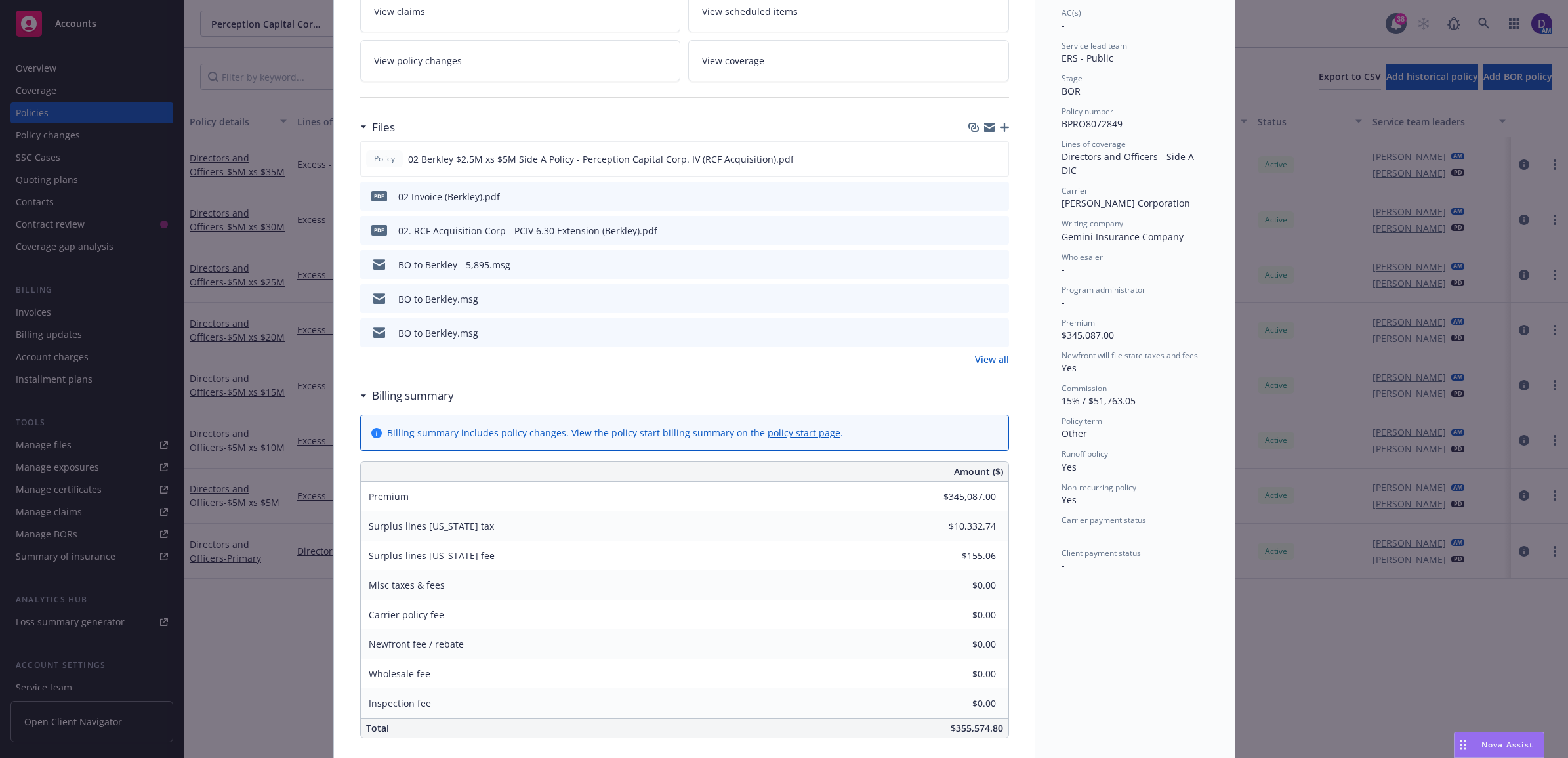
scroll to position [82, 0]
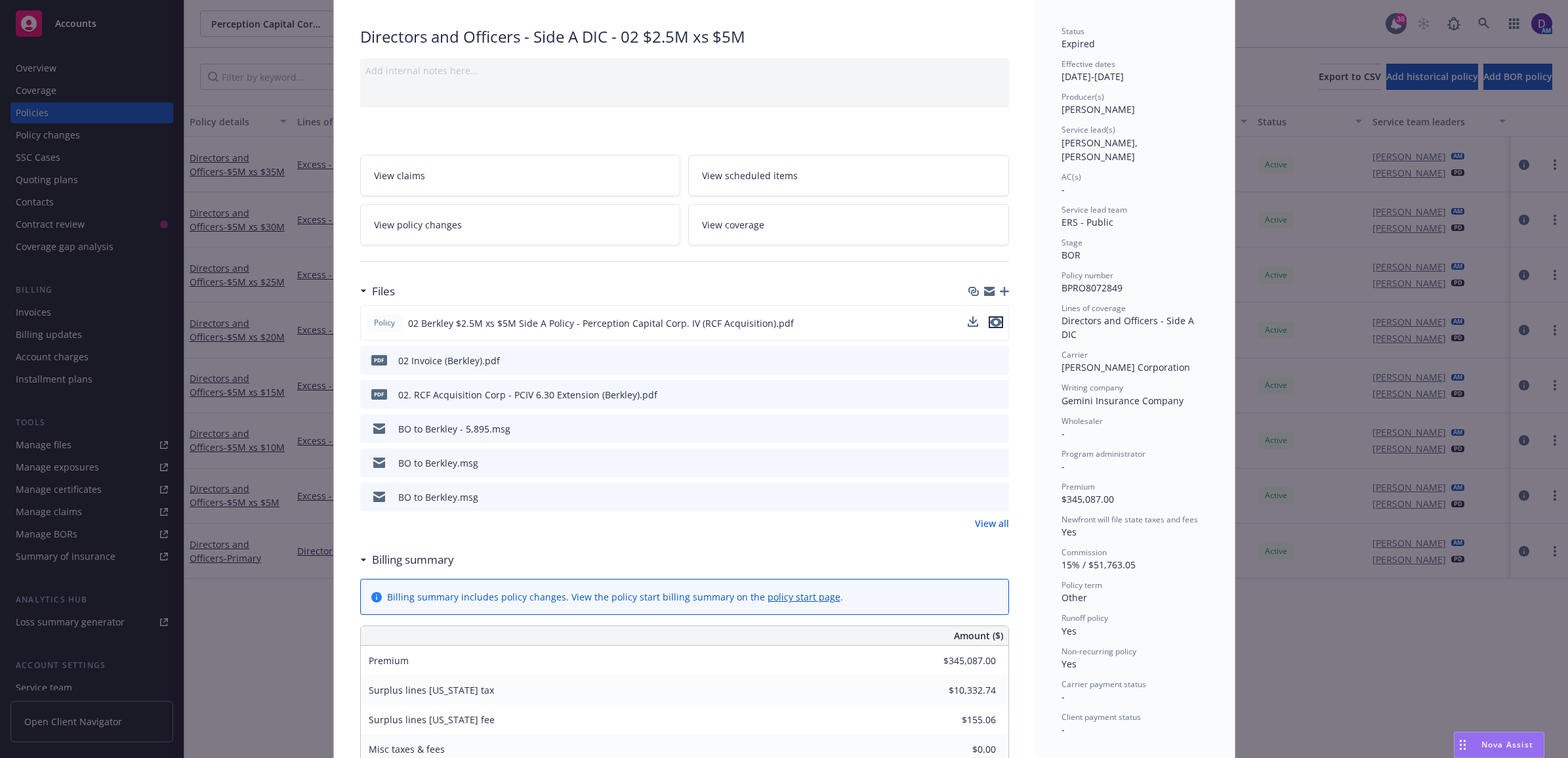
click at [994, 324] on icon "preview file" at bounding box center [996, 322] width 12 height 9
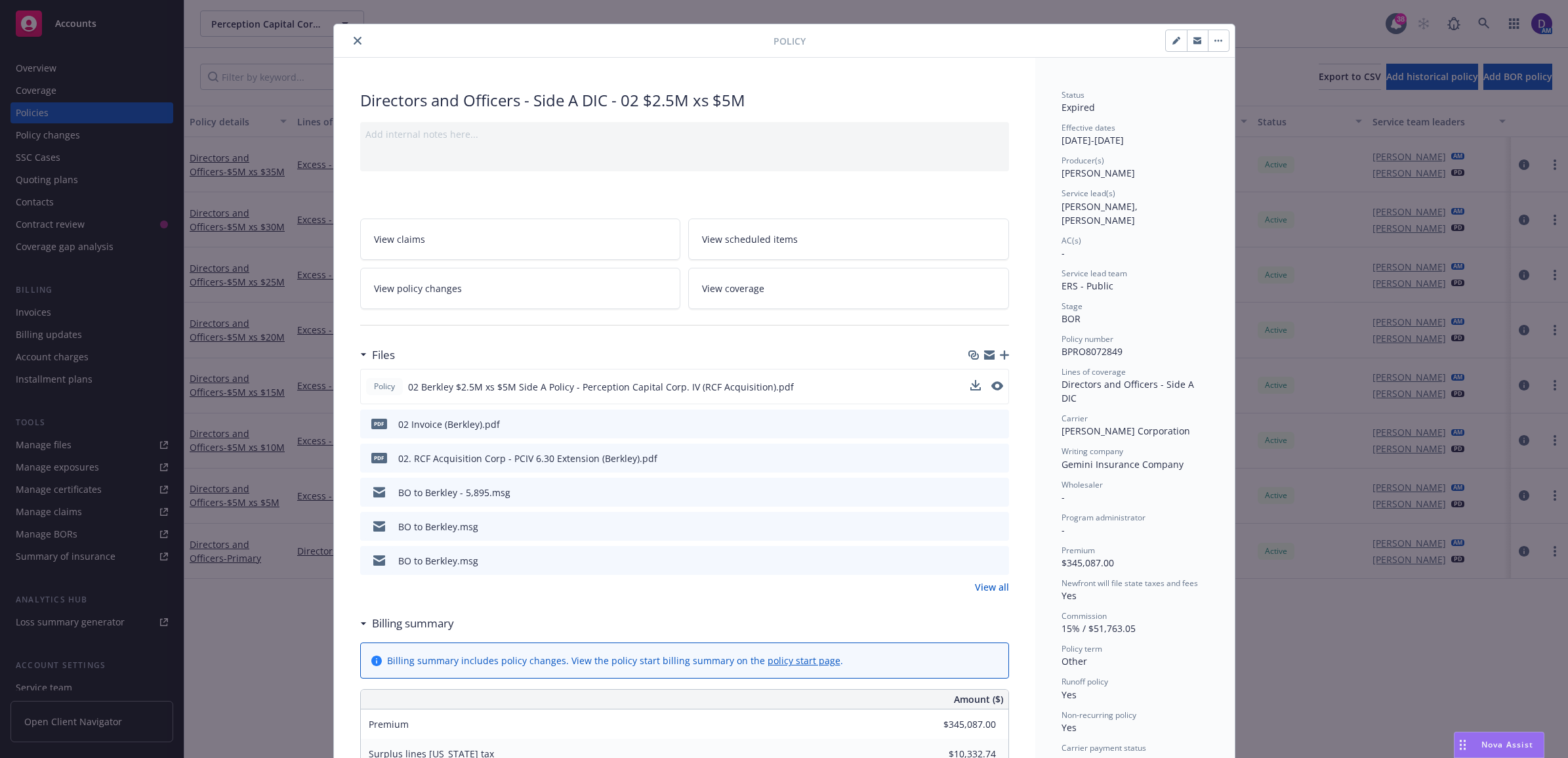
scroll to position [0, 0]
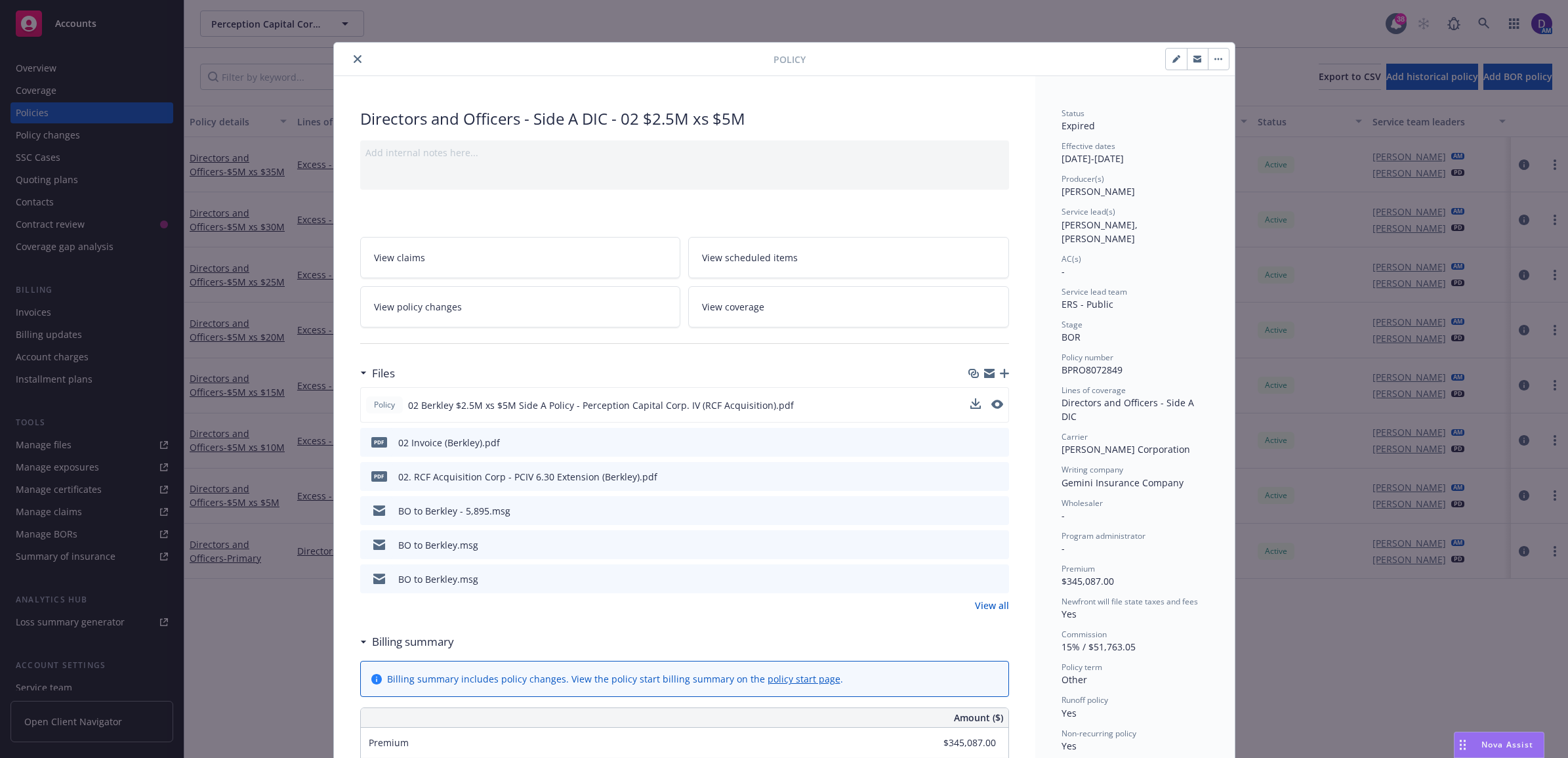
click at [352, 53] on button "close" at bounding box center [357, 59] width 16 height 16
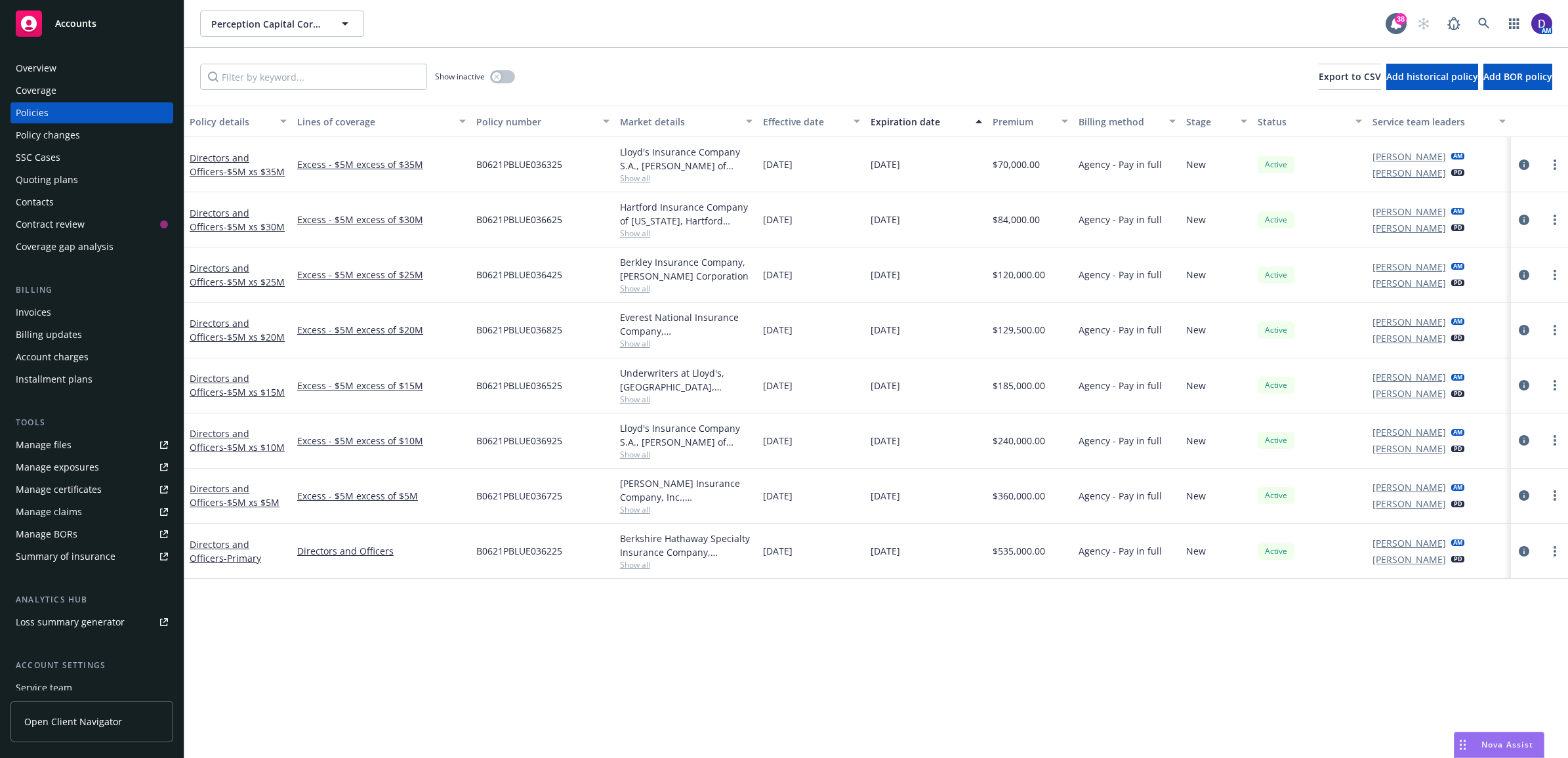
click at [112, 64] on div "Overview" at bounding box center [92, 68] width 152 height 21
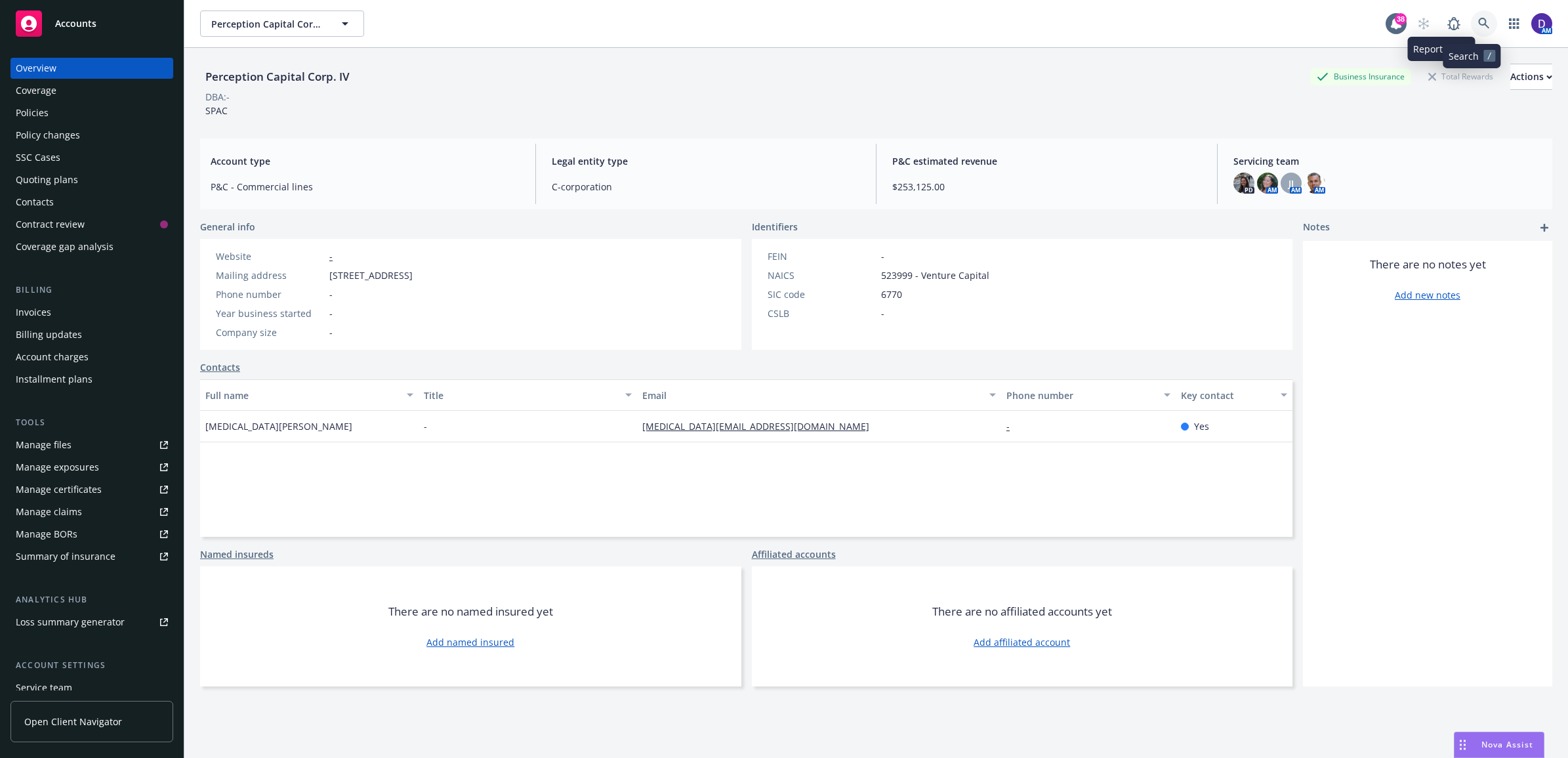
click at [1478, 25] on icon at bounding box center [1484, 24] width 12 height 12
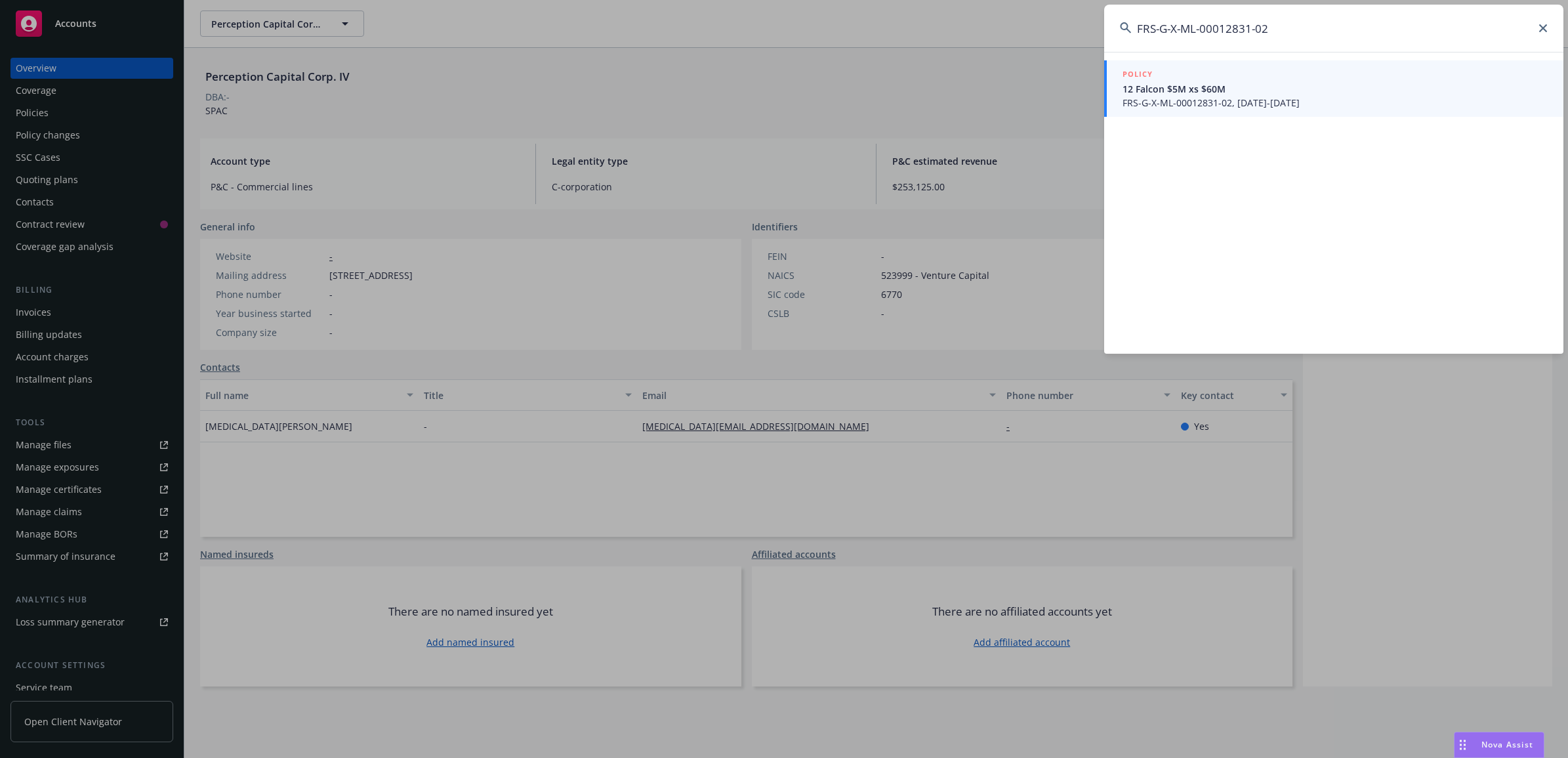
type input "FRS-G-X-ML-00012831-02"
click at [1176, 98] on span "FRS-G-X-ML-00012831-02, [DATE]-[DATE]" at bounding box center [1335, 102] width 425 height 13
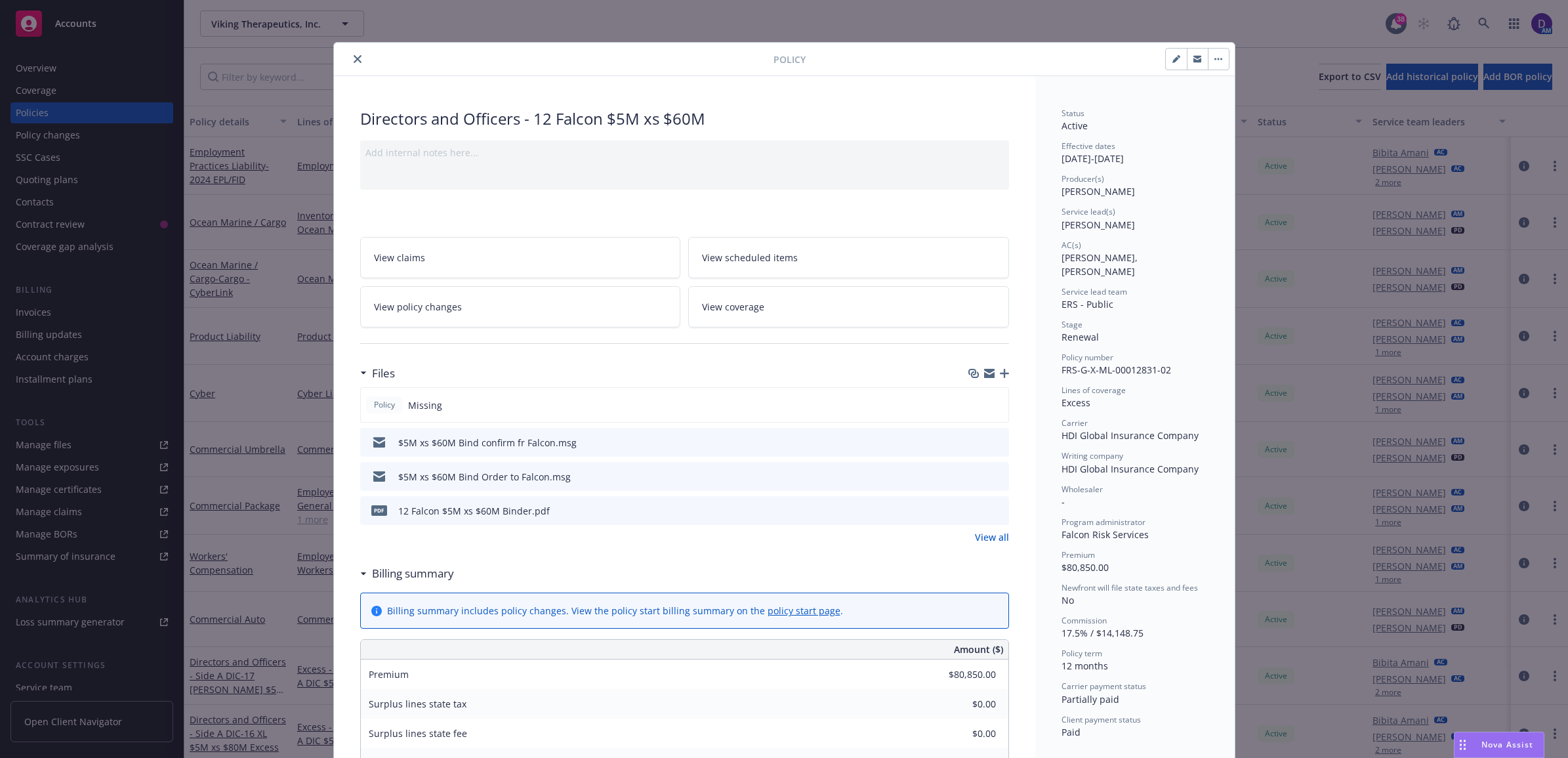
click at [970, 513] on icon "download file" at bounding box center [975, 510] width 10 height 10
click at [938, 428] on div "$5M xs $60M Bind confirm fr Falcon.msg" at bounding box center [685, 442] width 649 height 29
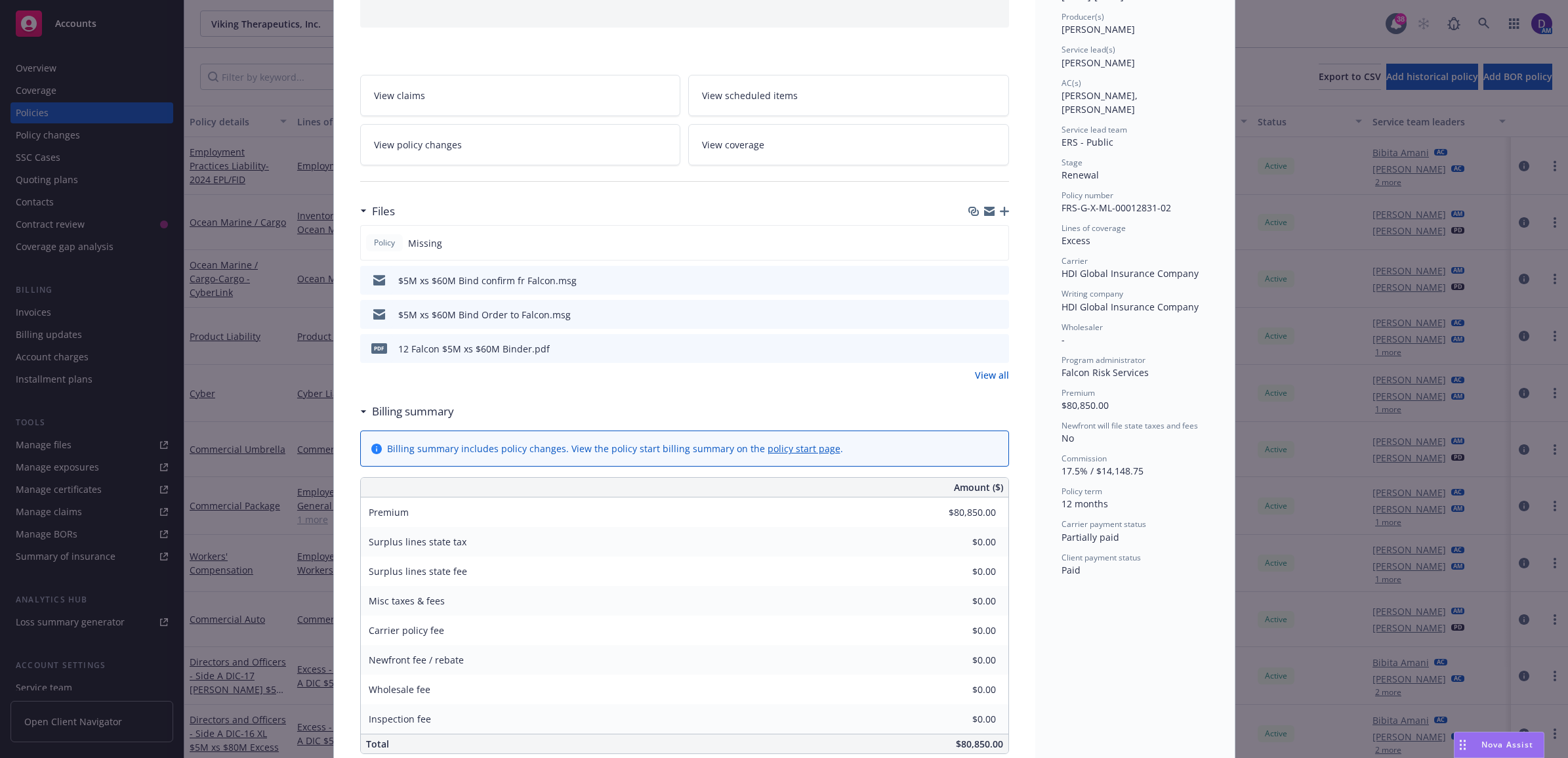
scroll to position [164, 0]
click at [991, 345] on icon "preview file" at bounding box center [997, 345] width 12 height 9
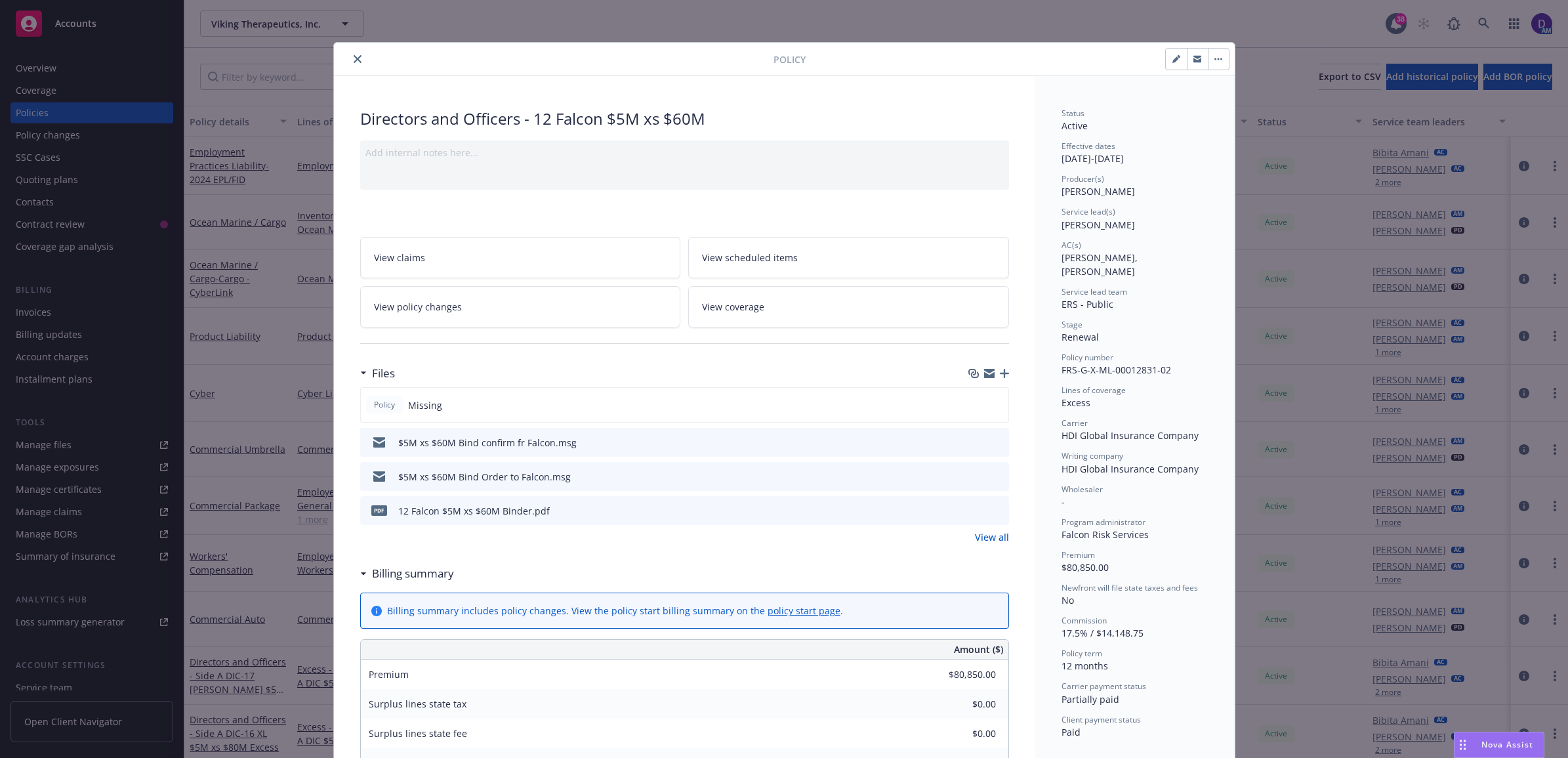
scroll to position [82, 0]
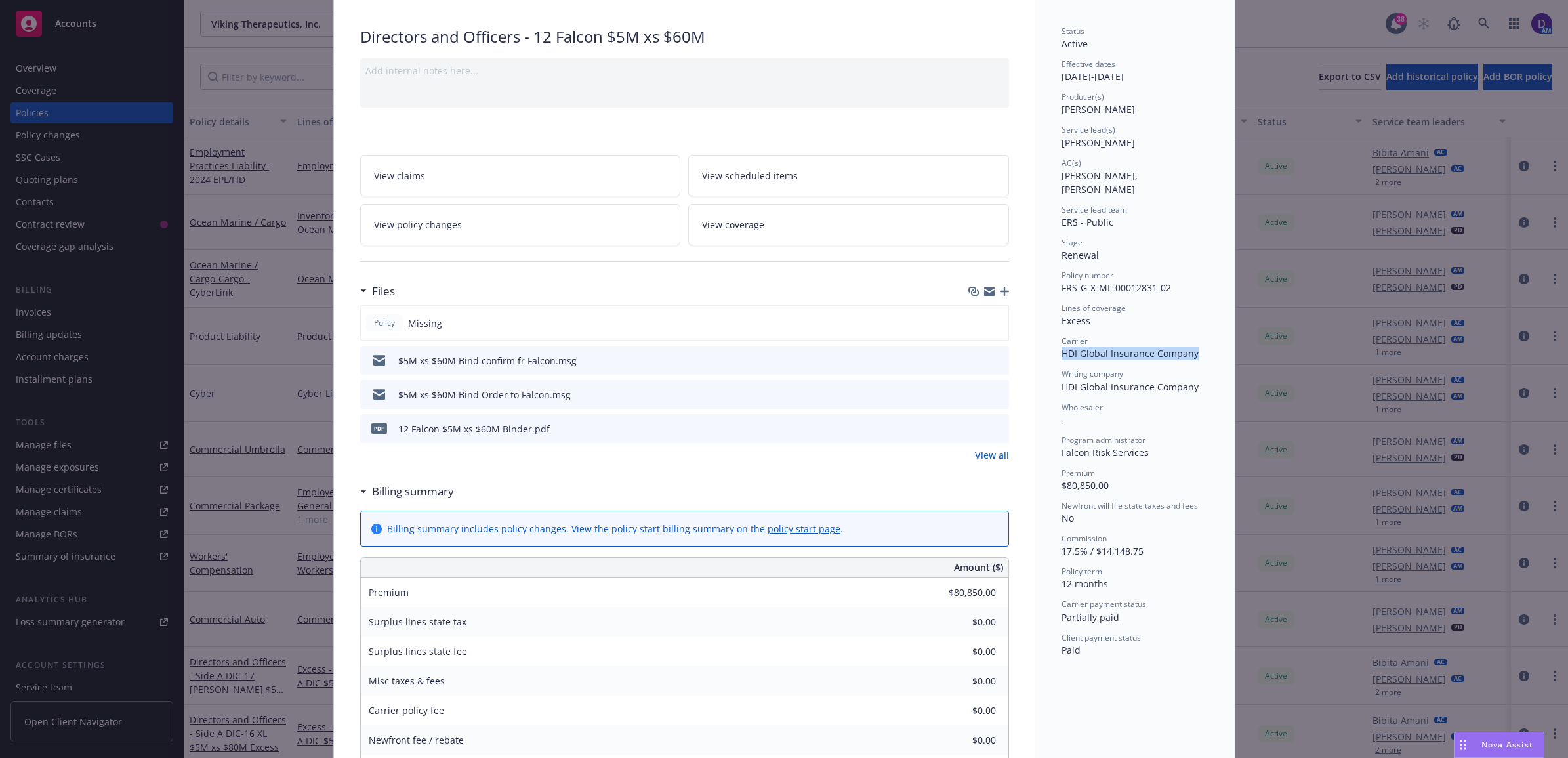
drag, startPoint x: 1194, startPoint y: 339, endPoint x: 1047, endPoint y: 342, distance: 147.0
copy span "HDI Global Insurance Company"
